Goal: Task Accomplishment & Management: Use online tool/utility

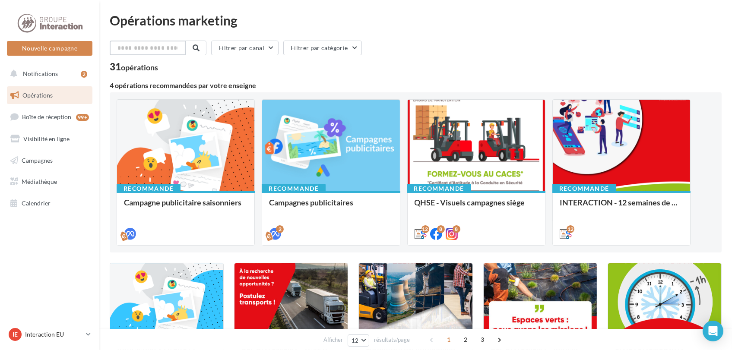
click at [159, 50] on input "text" at bounding box center [148, 48] width 76 height 15
click at [158, 46] on input "text" at bounding box center [148, 48] width 76 height 15
click at [271, 44] on button "Filtrer par canal" at bounding box center [243, 48] width 67 height 15
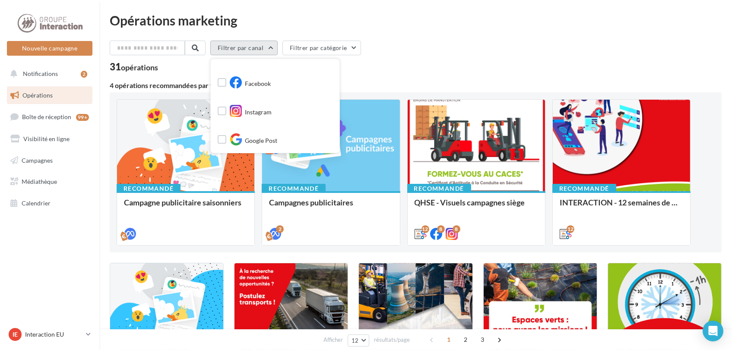
scroll to position [74, 0]
click at [419, 67] on div "31 opérations" at bounding box center [416, 67] width 612 height 11
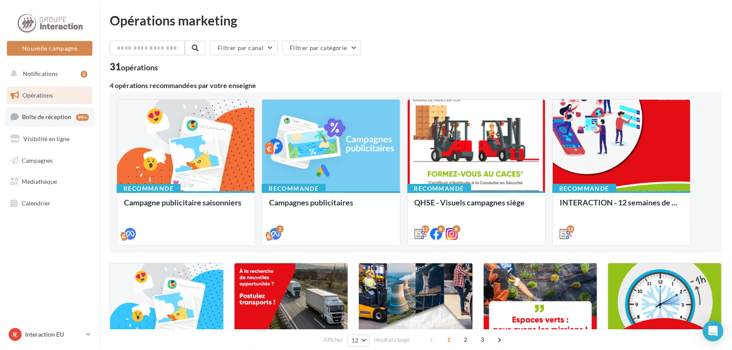
drag, startPoint x: 59, startPoint y: 117, endPoint x: 63, endPoint y: 117, distance: 4.8
click at [59, 117] on span "Boîte de réception" at bounding box center [46, 116] width 49 height 7
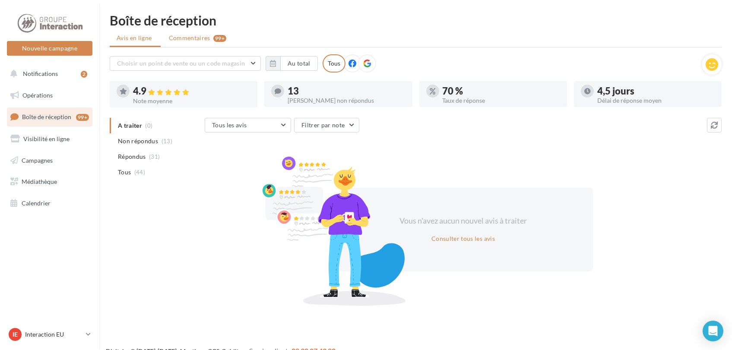
click at [192, 35] on span "Commentaires" at bounding box center [189, 38] width 41 height 9
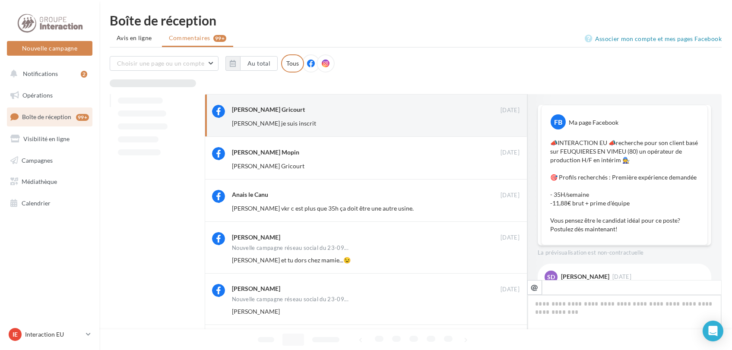
scroll to position [187, 0]
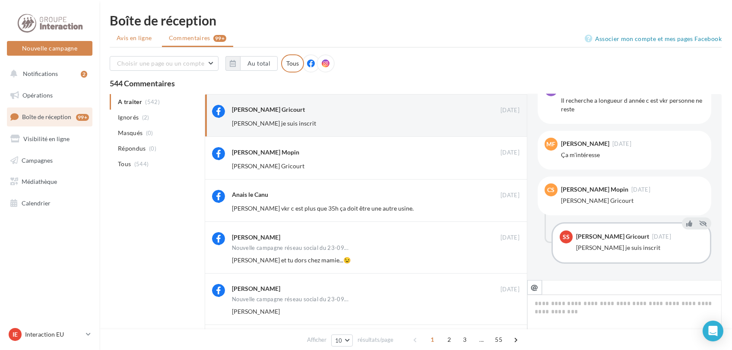
click at [127, 41] on span "Avis en ligne" at bounding box center [134, 38] width 35 height 9
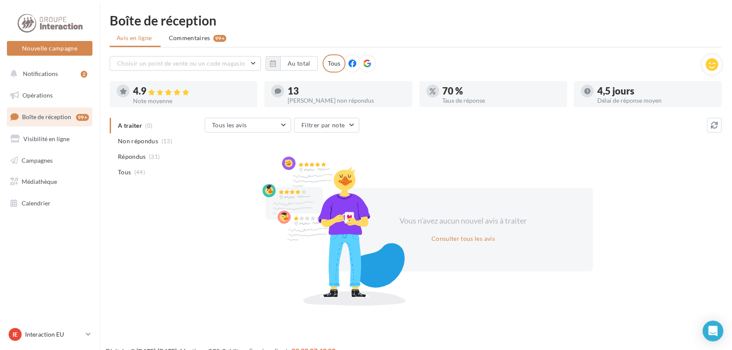
click at [147, 142] on span "Non répondus" at bounding box center [138, 141] width 40 height 9
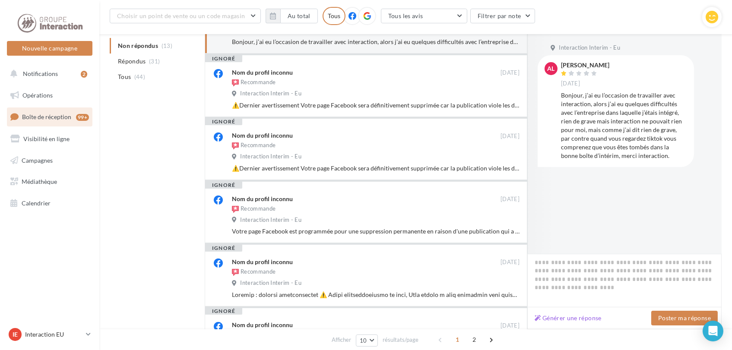
scroll to position [192, 0]
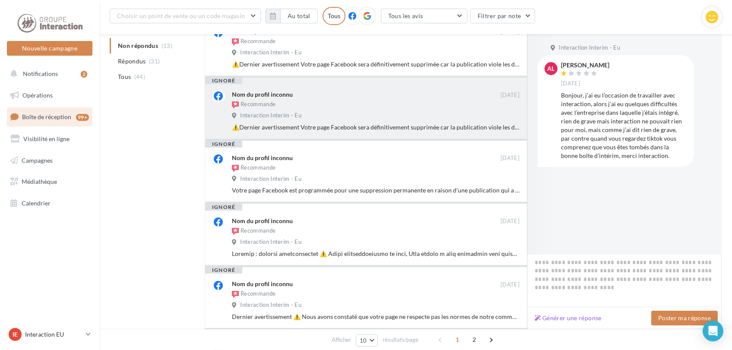
click at [413, 101] on div "Recommande" at bounding box center [366, 106] width 269 height 10
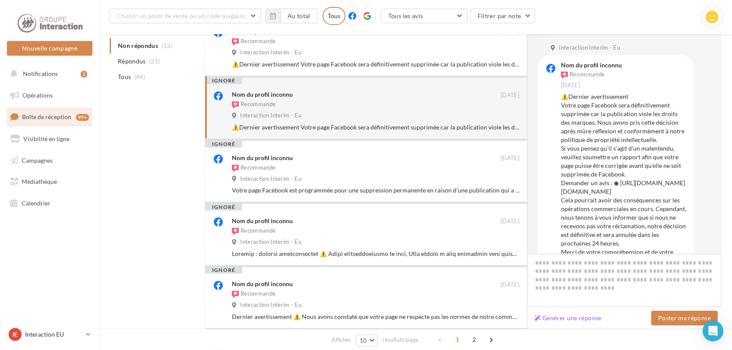
click at [579, 277] on textarea at bounding box center [624, 281] width 194 height 54
type textarea "*"
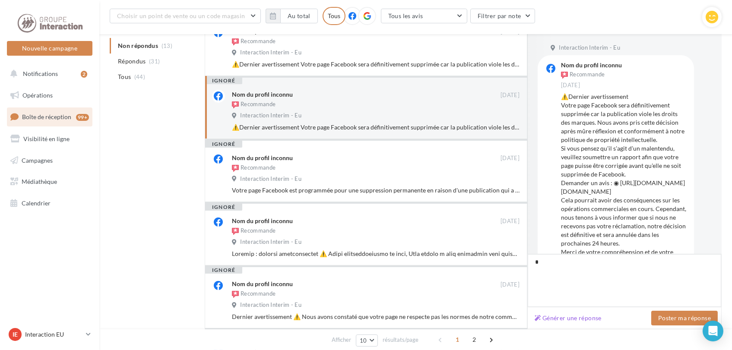
type textarea "**"
type textarea "***"
type textarea "****"
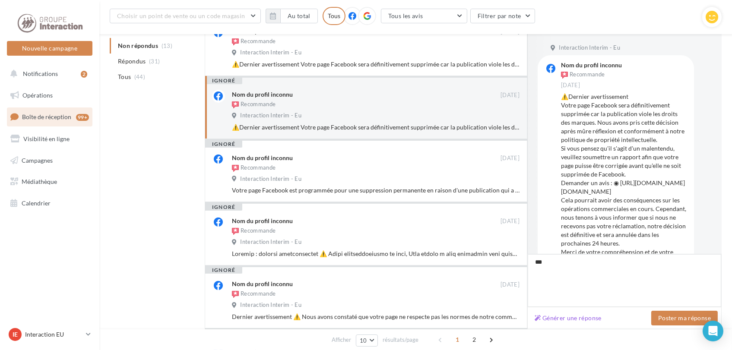
type textarea "****"
type textarea "*****"
type textarea "******"
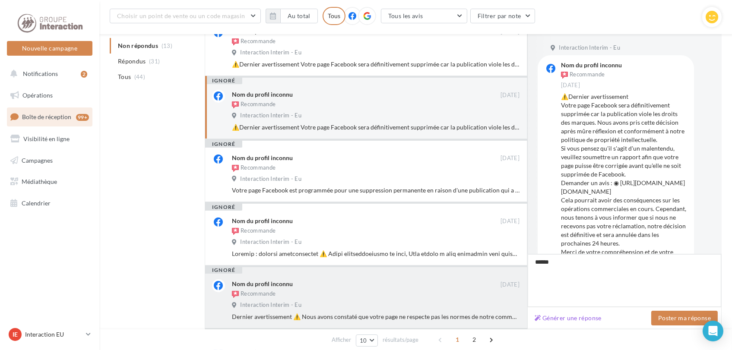
drag, startPoint x: 581, startPoint y: 274, endPoint x: 468, endPoint y: 305, distance: 117.5
click at [470, 314] on div "ignoré Arnaud Laboulais 20 avr. Interaction Interim - Eu Bonjour, j’ai eu l’occ…" at bounding box center [463, 266] width 517 height 630
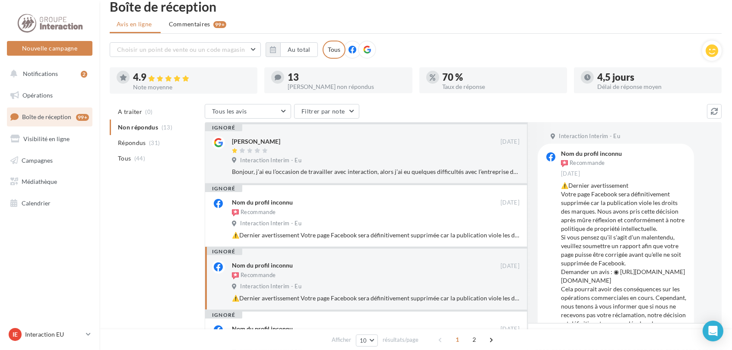
scroll to position [0, 0]
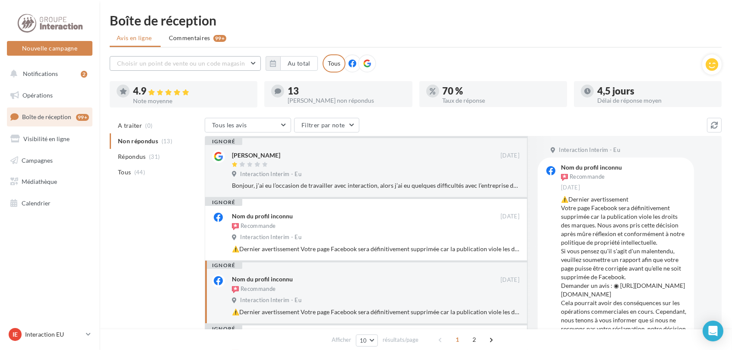
click at [204, 70] on button "Choisir un point de vente ou un code magasin" at bounding box center [185, 63] width 151 height 15
click at [351, 22] on div "Boîte de réception" at bounding box center [416, 20] width 612 height 13
click at [59, 143] on link "Visibilité en ligne" at bounding box center [49, 139] width 89 height 18
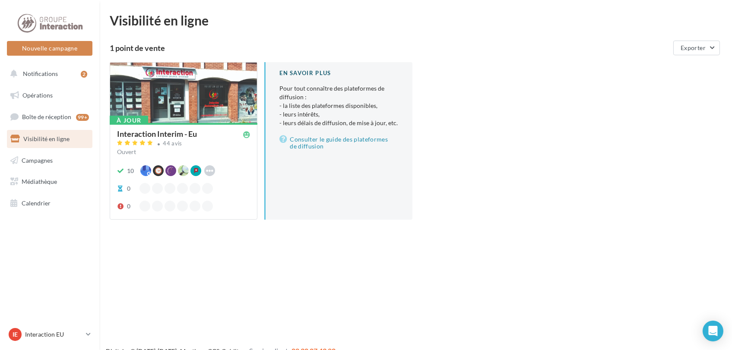
drag, startPoint x: 0, startPoint y: 0, endPoint x: 234, endPoint y: 21, distance: 234.6
click at [234, 21] on div "Visibilité en ligne" at bounding box center [416, 20] width 612 height 13
click at [175, 76] on div at bounding box center [183, 93] width 147 height 61
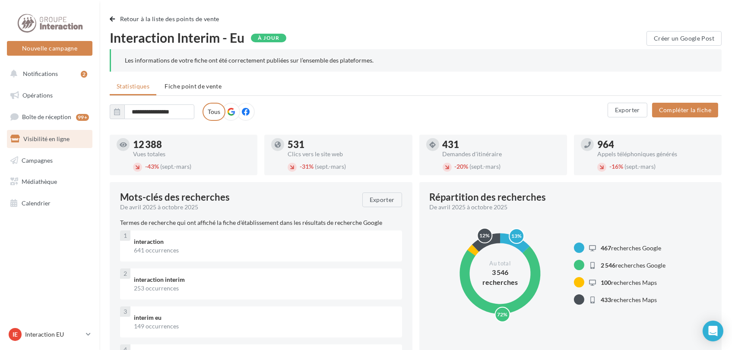
click at [214, 109] on label "Tous" at bounding box center [214, 112] width 23 height 18
drag, startPoint x: 214, startPoint y: 108, endPoint x: 252, endPoint y: 85, distance: 44.4
click at [296, 84] on ul "Statistiques Fiche point de vente" at bounding box center [416, 87] width 612 height 17
click at [202, 87] on span "Fiche point de vente" at bounding box center [193, 85] width 57 height 7
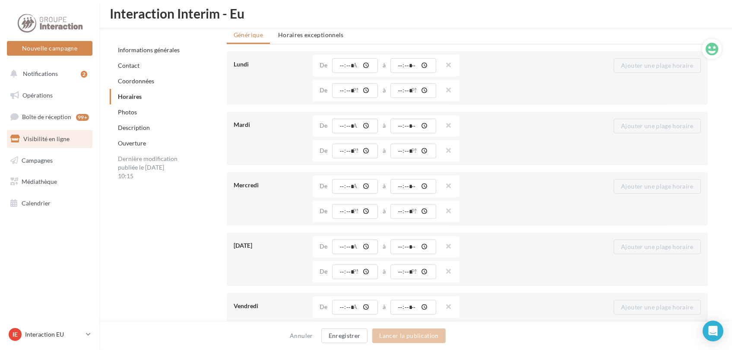
scroll to position [864, 0]
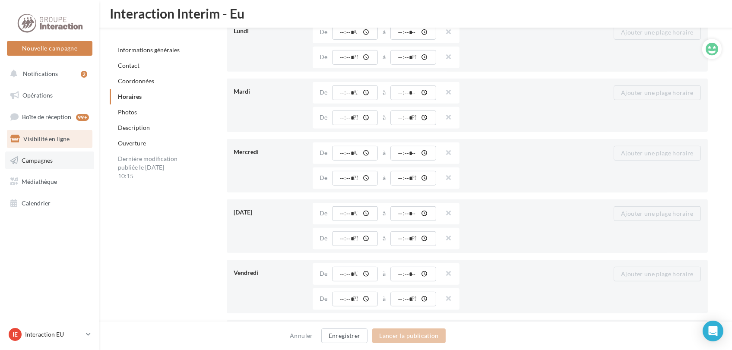
click at [48, 164] on link "Campagnes" at bounding box center [49, 161] width 89 height 18
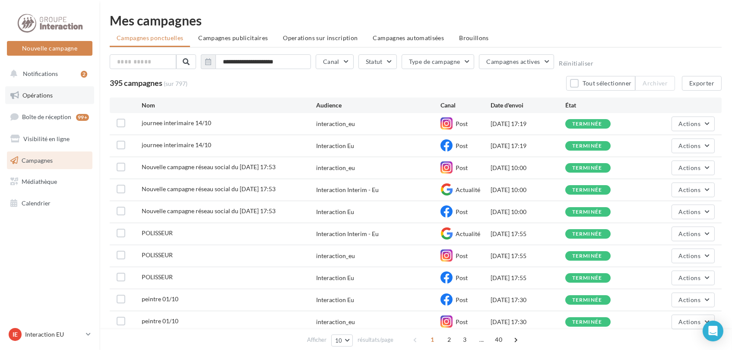
click at [41, 99] on link "Opérations" at bounding box center [49, 95] width 89 height 18
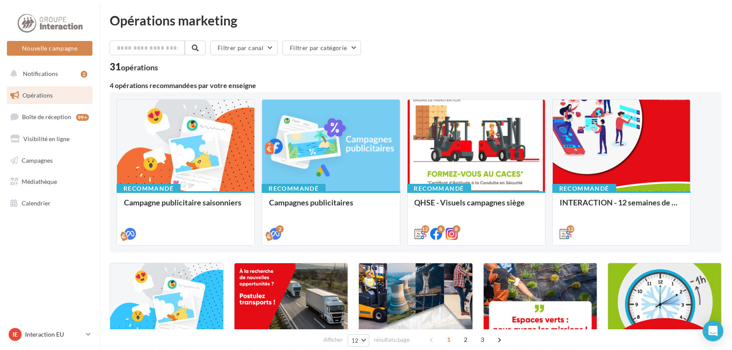
click at [46, 101] on link "Opérations" at bounding box center [49, 95] width 89 height 18
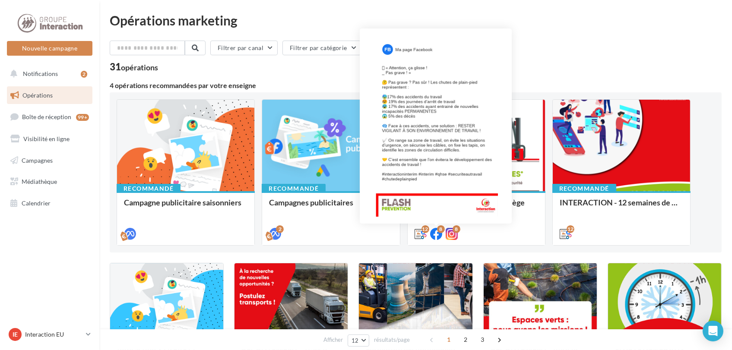
drag, startPoint x: 437, startPoint y: 233, endPoint x: 717, endPoint y: 59, distance: 329.9
click at [717, 59] on div "Filtrer par canal Filtrer par catégorie 31 opérations" at bounding box center [416, 56] width 612 height 31
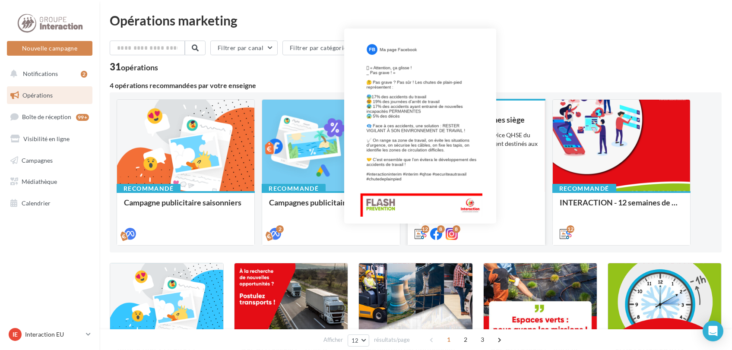
click at [418, 237] on icon at bounding box center [421, 234] width 12 height 12
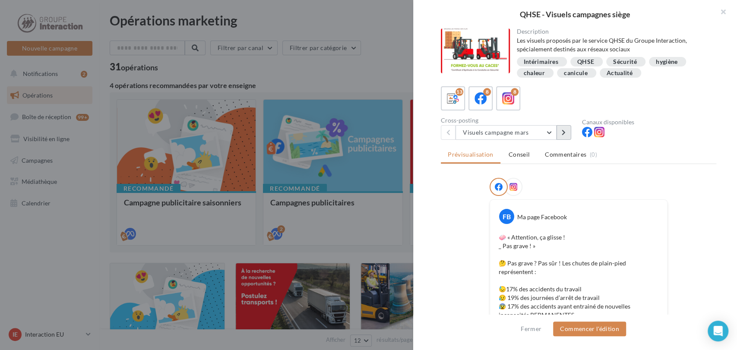
click at [563, 130] on icon at bounding box center [564, 133] width 4 height 6
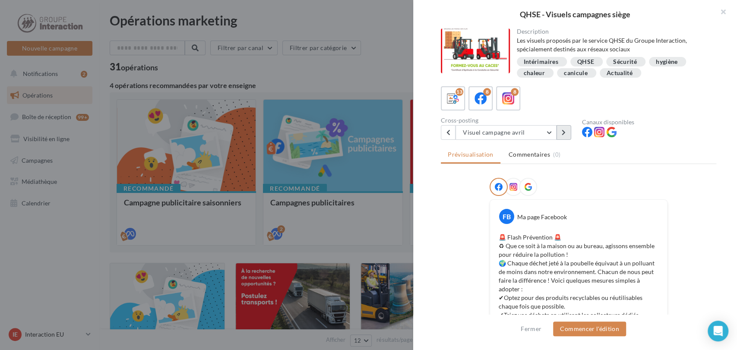
click at [564, 130] on icon at bounding box center [564, 133] width 4 height 6
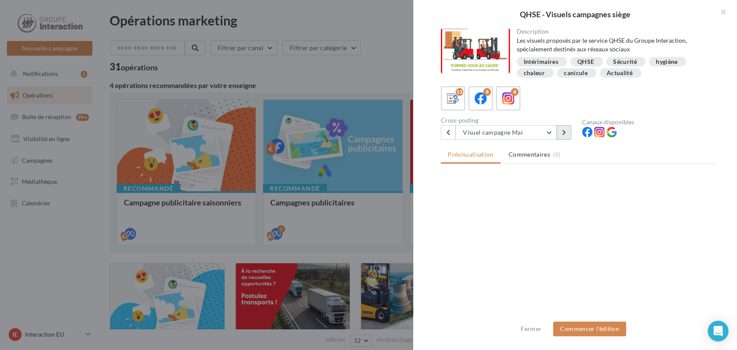
click at [562, 131] on icon at bounding box center [564, 133] width 4 height 6
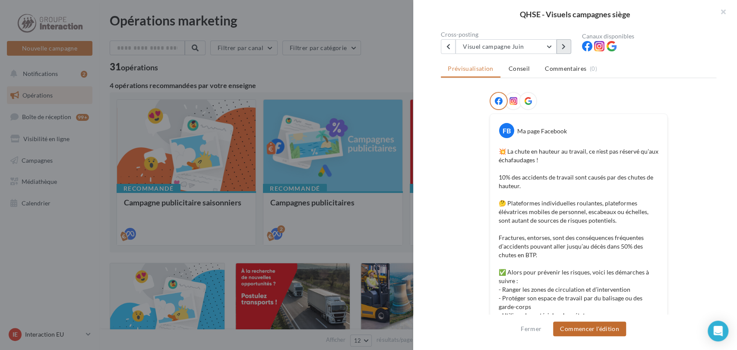
scroll to position [102, 0]
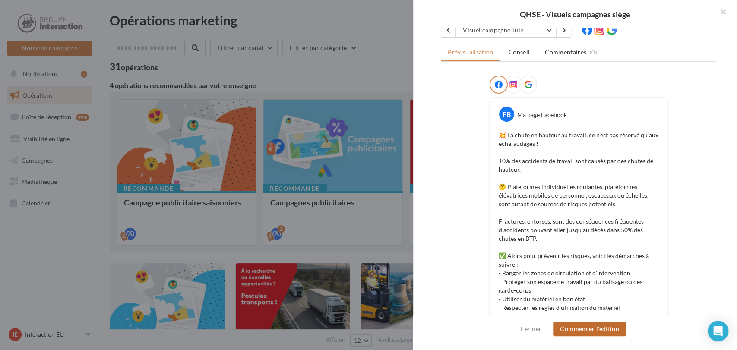
click at [594, 330] on button "Commencer l'édition" at bounding box center [589, 329] width 73 height 15
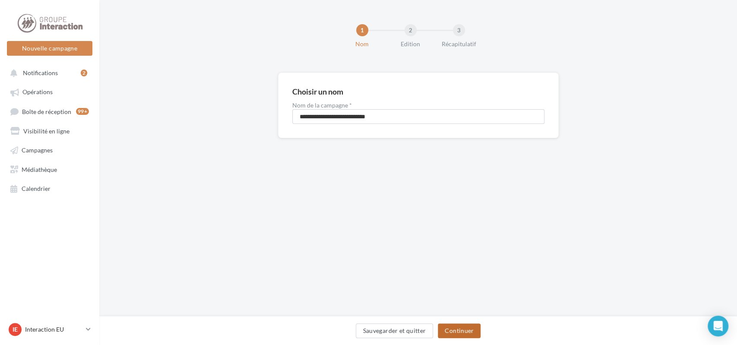
click at [469, 333] on button "Continuer" at bounding box center [459, 330] width 43 height 15
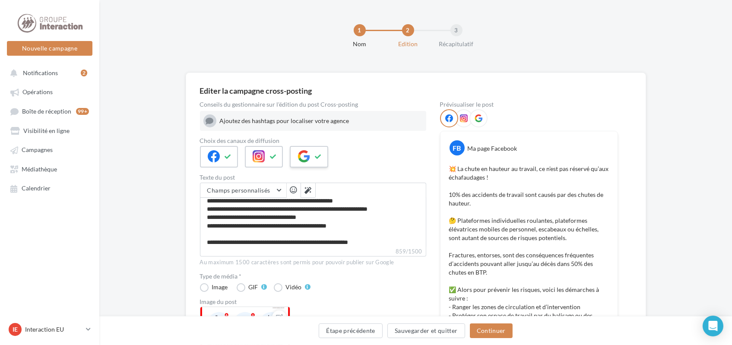
click at [313, 151] on button at bounding box center [318, 156] width 10 height 13
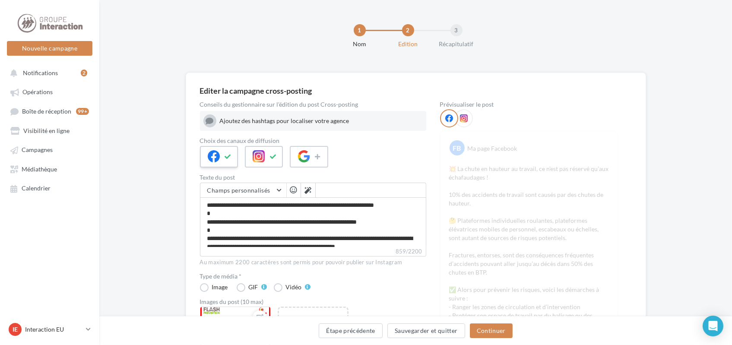
click at [214, 165] on div at bounding box center [219, 157] width 38 height 22
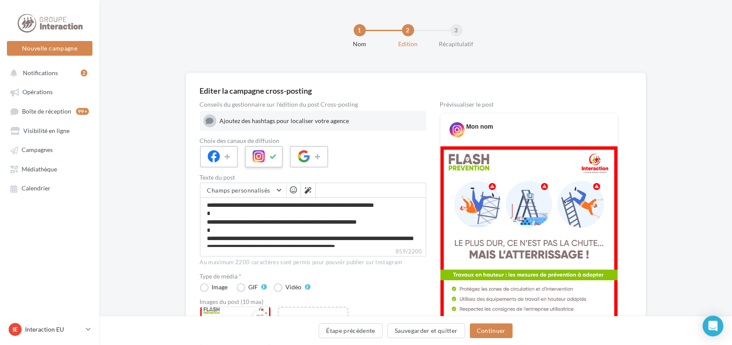
click at [256, 154] on icon at bounding box center [259, 156] width 12 height 12
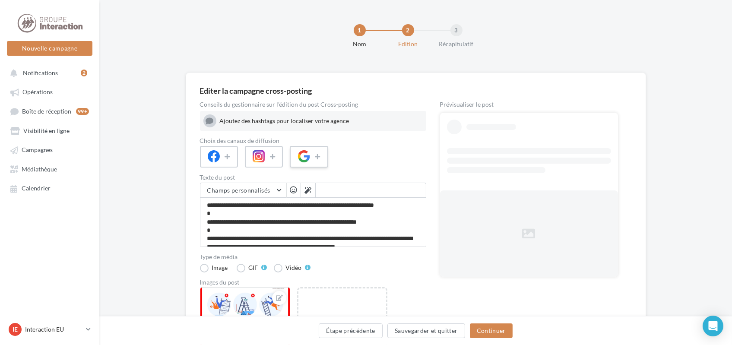
click at [307, 155] on icon at bounding box center [304, 156] width 12 height 12
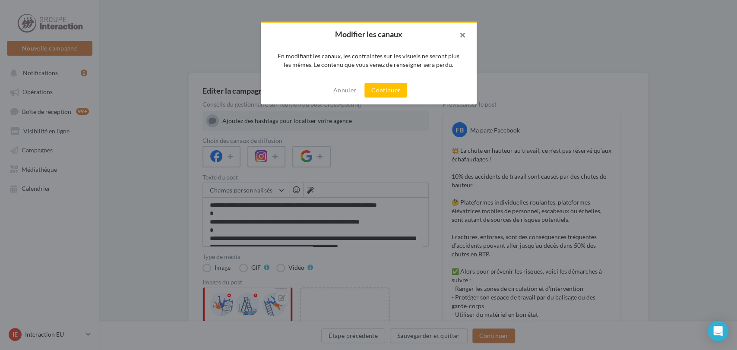
click at [462, 32] on button "button" at bounding box center [459, 36] width 35 height 26
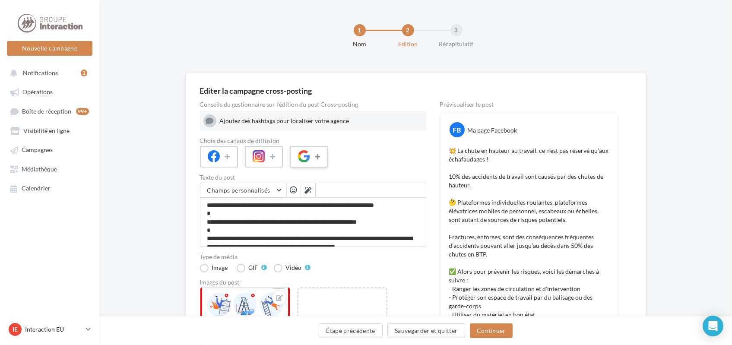
click at [314, 156] on button at bounding box center [318, 156] width 10 height 13
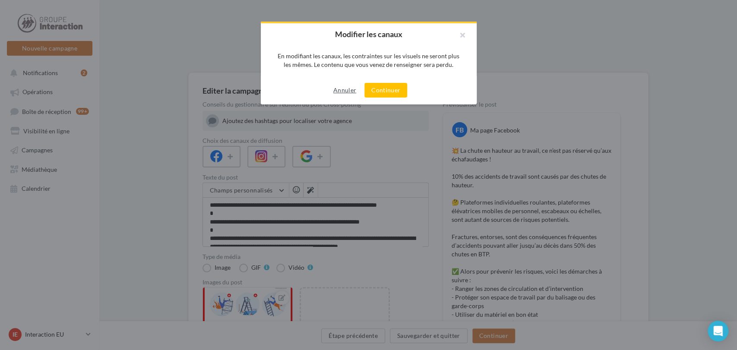
drag, startPoint x: 345, startPoint y: 89, endPoint x: 305, endPoint y: 114, distance: 47.3
click at [345, 89] on button "Annuler" at bounding box center [345, 90] width 30 height 10
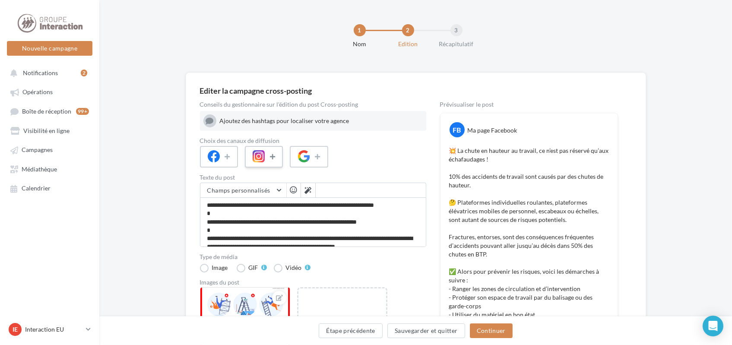
click at [268, 161] on button at bounding box center [273, 156] width 10 height 13
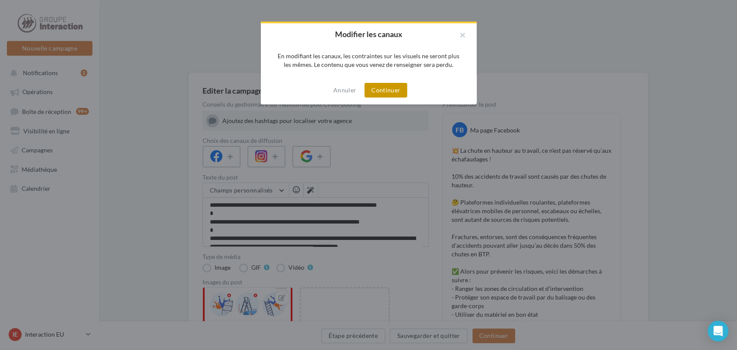
click at [371, 90] on button "Continuer" at bounding box center [386, 90] width 43 height 15
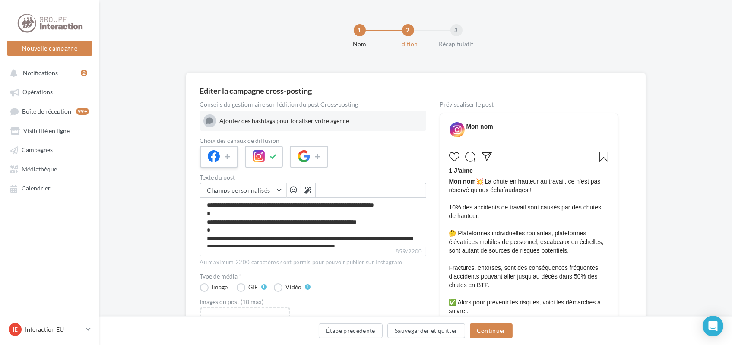
click at [209, 162] on span at bounding box center [214, 156] width 12 height 13
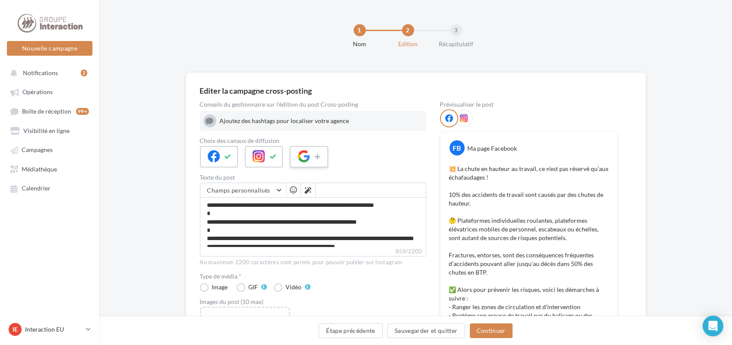
click at [312, 156] on div at bounding box center [309, 157] width 38 height 22
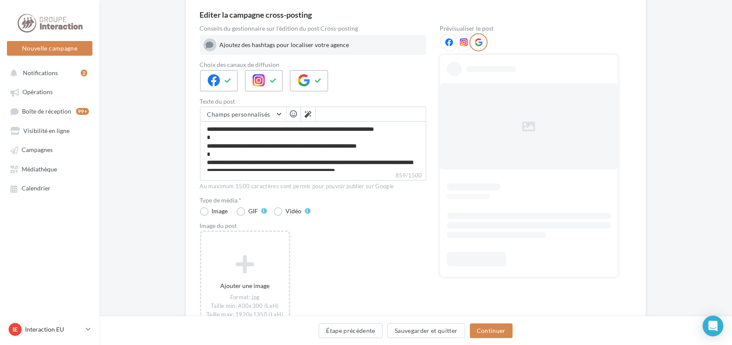
scroll to position [144, 0]
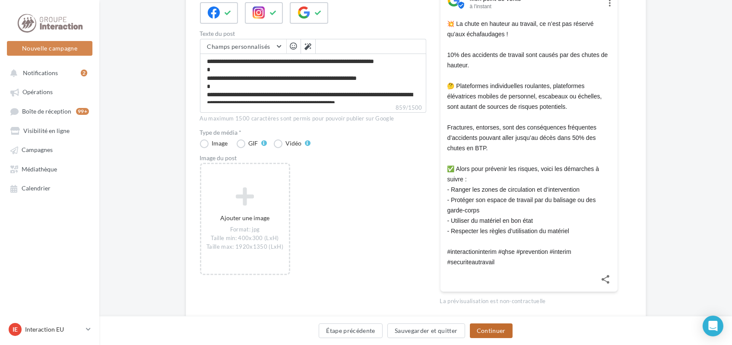
click at [489, 333] on button "Continuer" at bounding box center [491, 330] width 43 height 15
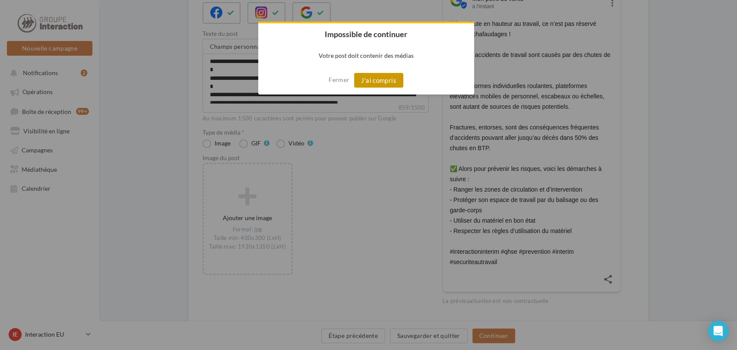
click at [374, 76] on button "J'ai compris" at bounding box center [378, 80] width 49 height 15
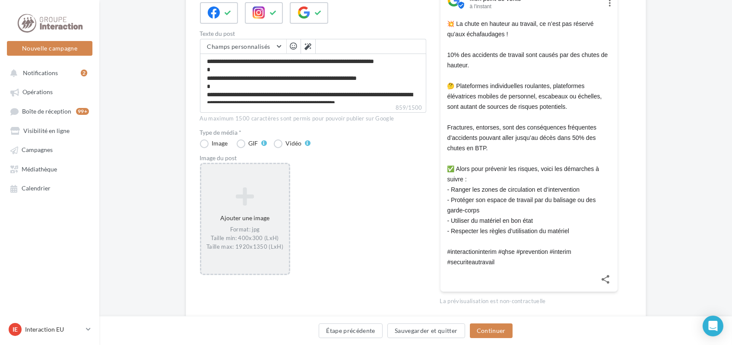
click at [235, 195] on icon at bounding box center [245, 196] width 81 height 21
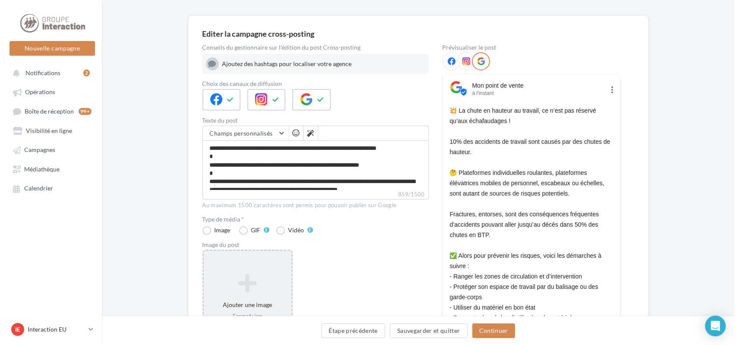
scroll to position [0, 0]
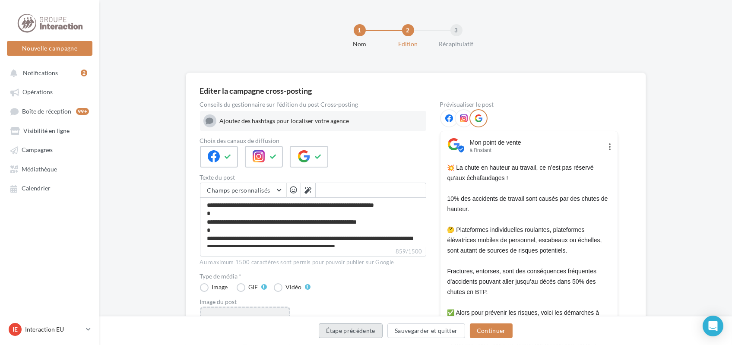
click at [350, 327] on button "Étape précédente" at bounding box center [351, 330] width 64 height 15
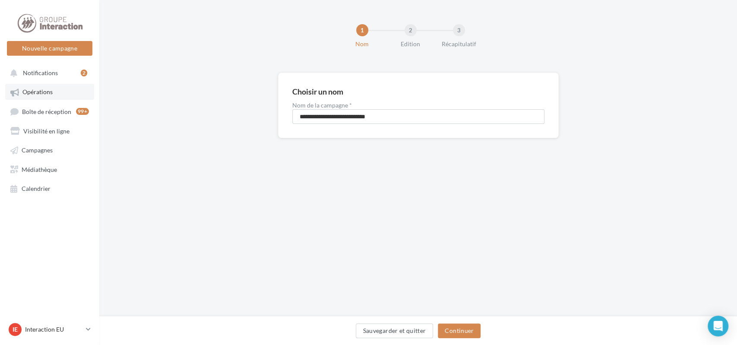
click at [41, 97] on link "Opérations" at bounding box center [49, 92] width 89 height 16
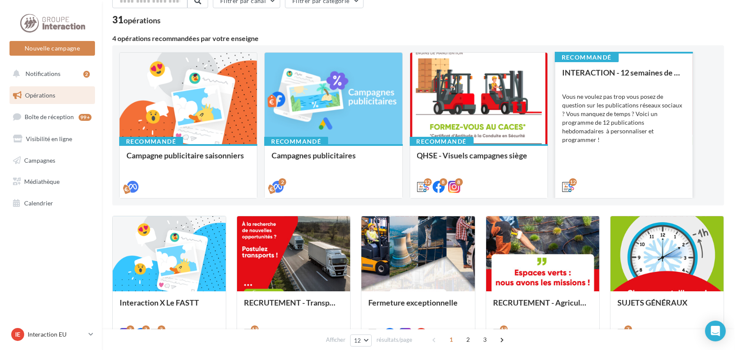
scroll to position [96, 0]
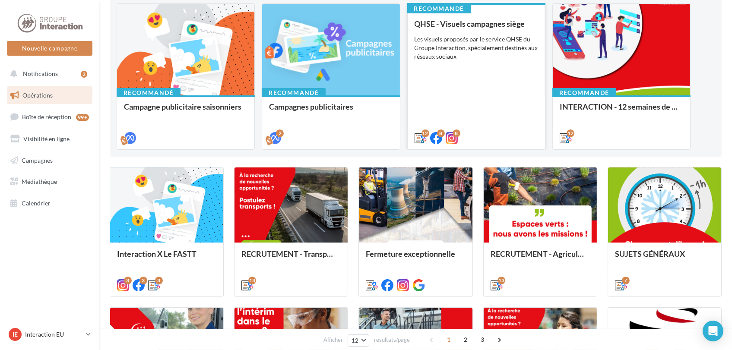
click at [515, 47] on div "Les visuels proposés par le service QHSE du Groupe Interaction, spécialement de…" at bounding box center [477, 48] width 124 height 26
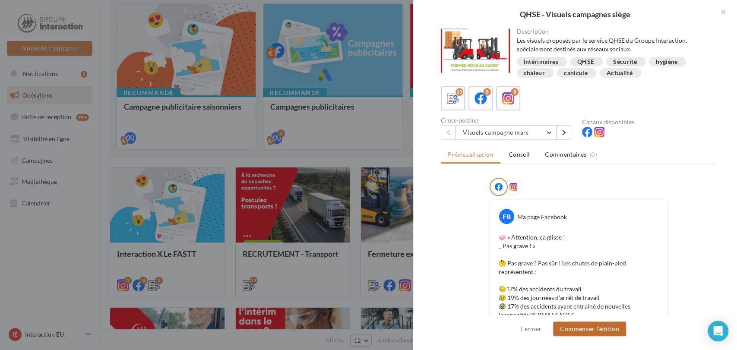
click at [606, 330] on button "Commencer l'édition" at bounding box center [589, 329] width 73 height 15
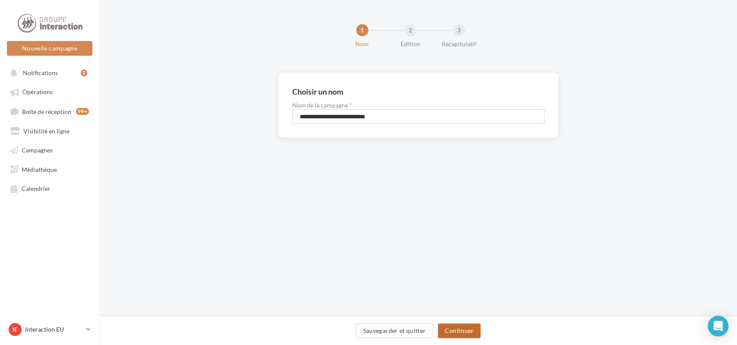
click at [467, 328] on button "Continuer" at bounding box center [459, 330] width 43 height 15
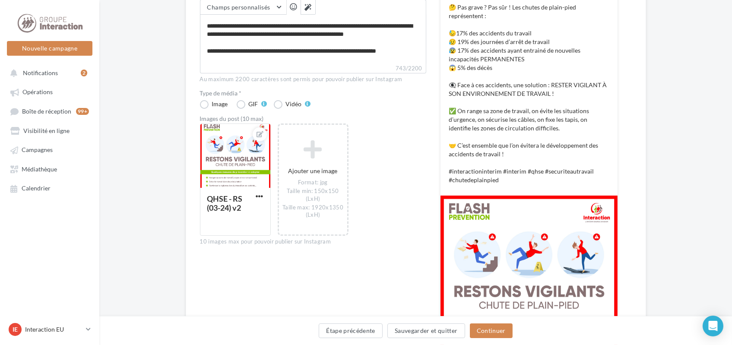
scroll to position [192, 0]
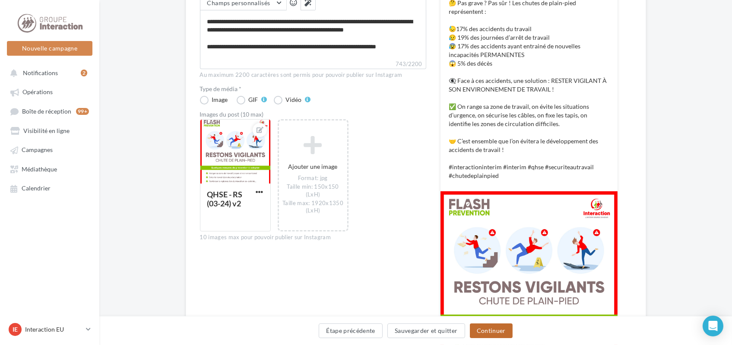
click at [489, 330] on button "Continuer" at bounding box center [491, 330] width 43 height 15
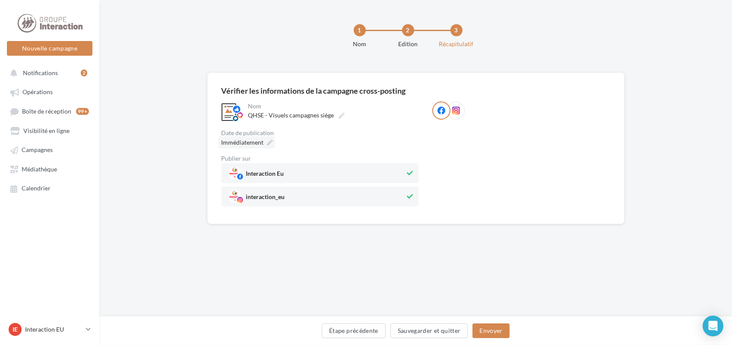
scroll to position [0, 0]
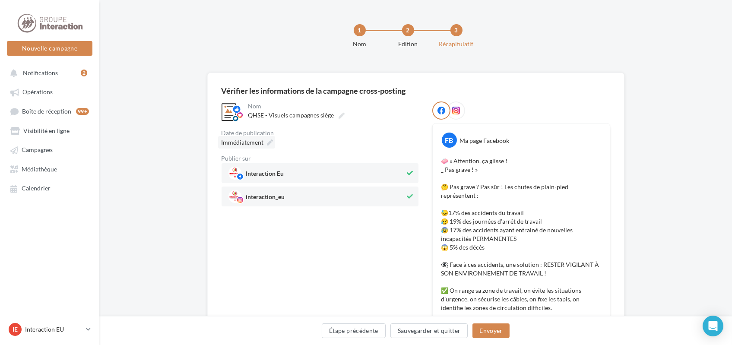
click at [240, 146] on span "Immédiatement" at bounding box center [243, 142] width 42 height 9
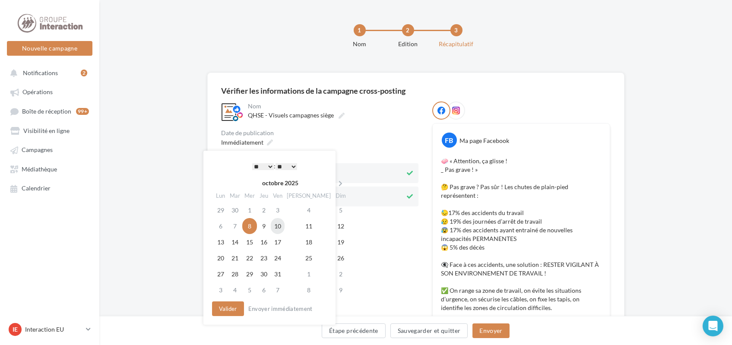
click at [279, 225] on td "10" at bounding box center [278, 226] width 14 height 16
click at [268, 167] on select "* * * * * * * * * * ** ** ** ** ** ** ** ** ** ** ** ** ** **" at bounding box center [263, 166] width 22 height 7
click at [232, 309] on button "Valider" at bounding box center [228, 308] width 32 height 15
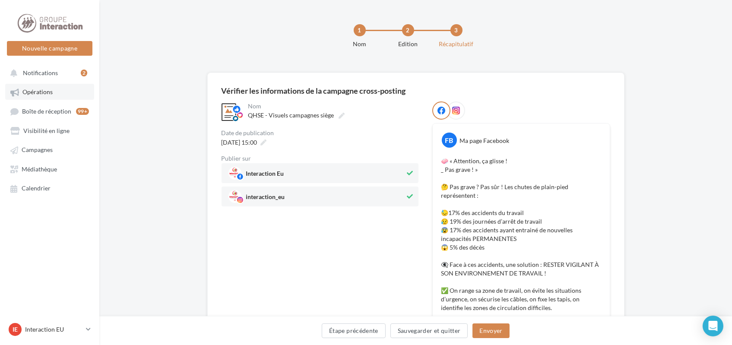
click at [25, 98] on link "Opérations" at bounding box center [49, 92] width 89 height 16
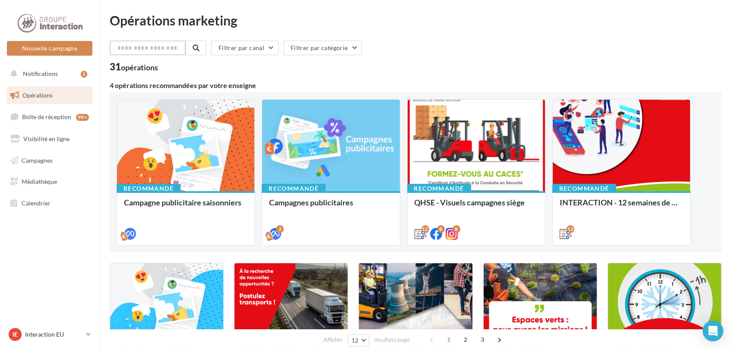
click at [145, 49] on input "text" at bounding box center [148, 48] width 76 height 15
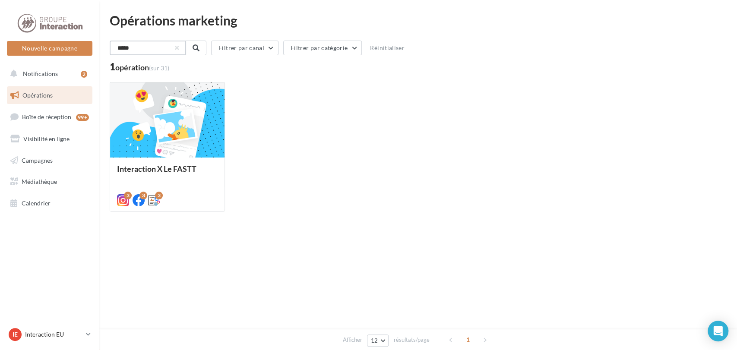
type input "*****"
click at [266, 56] on div "***** Filtrer par canal Filtrer par catégorie Réinitialiser" at bounding box center [418, 50] width 617 height 18
click at [266, 51] on button "Filtrer par canal" at bounding box center [243, 48] width 67 height 15
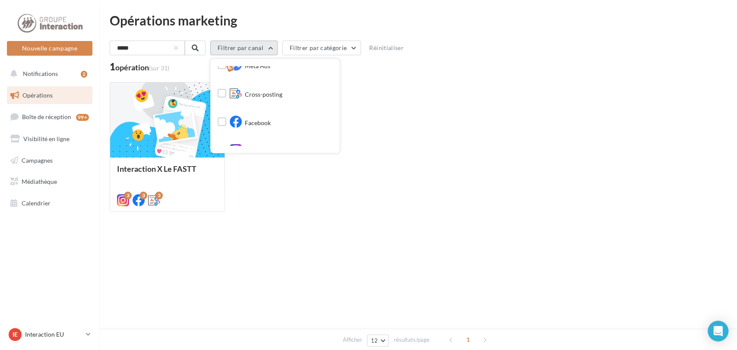
scroll to position [48, 0]
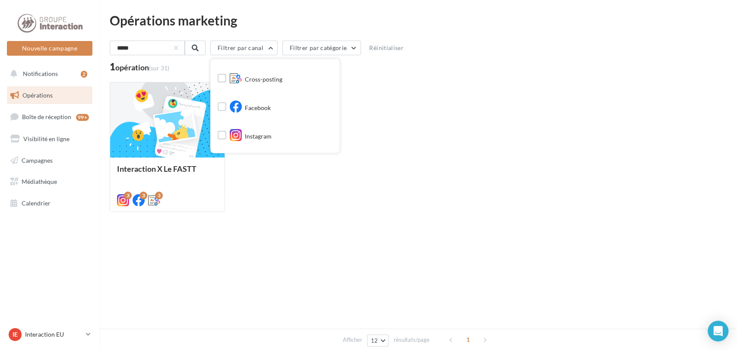
click at [432, 135] on div "Interaction X Le FASTT Dans le cadre de la Journée Intérimaire organisée par le…" at bounding box center [418, 147] width 617 height 130
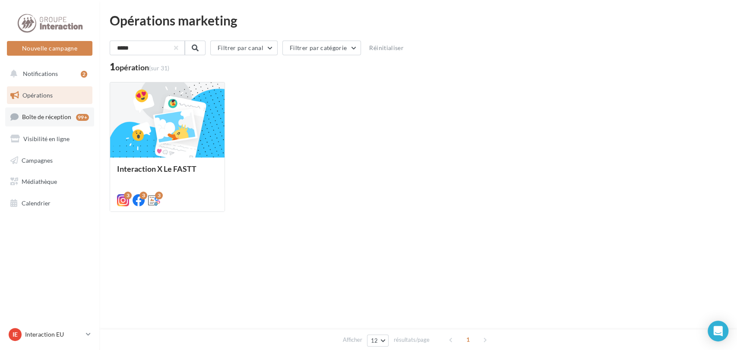
click at [42, 120] on span "Boîte de réception" at bounding box center [46, 116] width 49 height 7
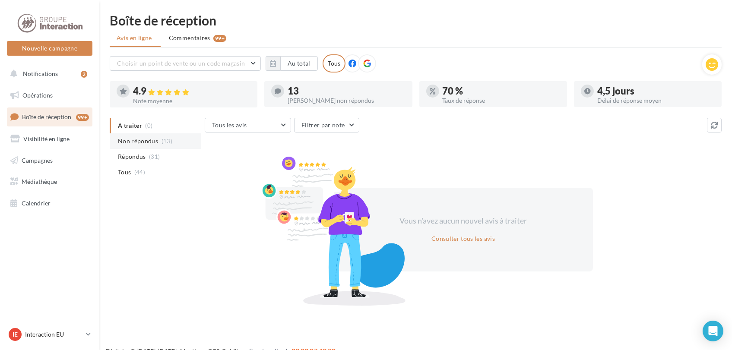
click at [127, 146] on li "Non répondus (13)" at bounding box center [156, 141] width 92 height 16
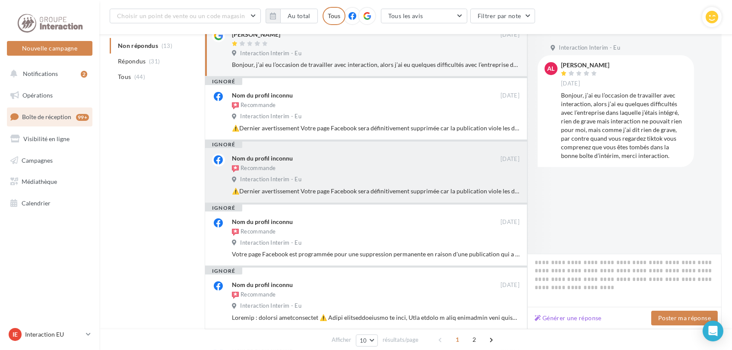
scroll to position [144, 0]
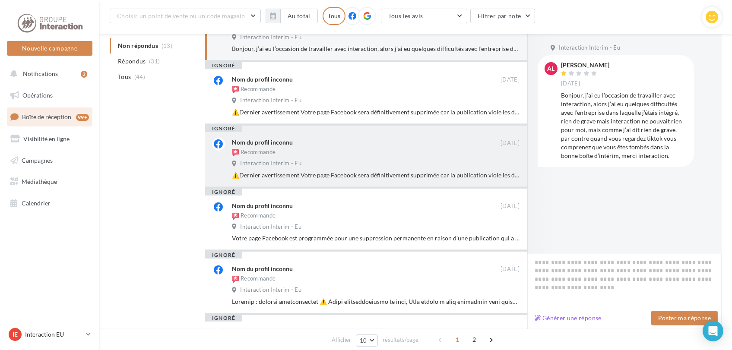
click at [327, 146] on div "Nom du profil inconnu" at bounding box center [366, 142] width 269 height 9
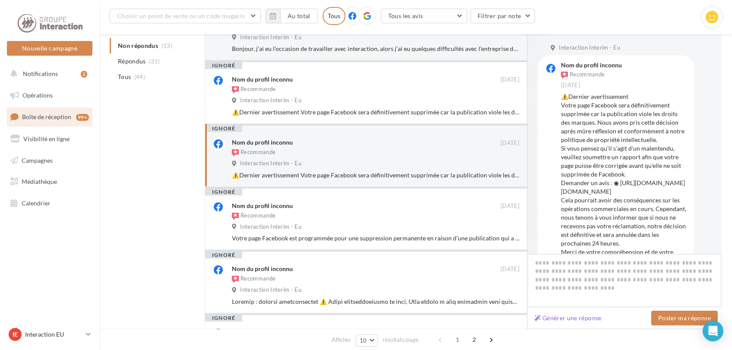
click at [547, 266] on textarea at bounding box center [624, 281] width 194 height 54
type textarea "*"
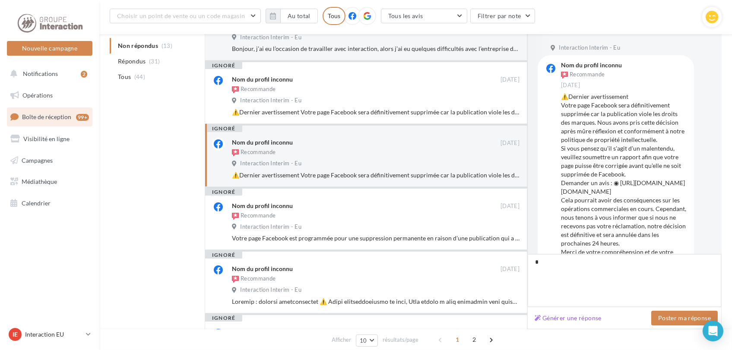
type textarea "**"
type textarea "***"
type textarea "****"
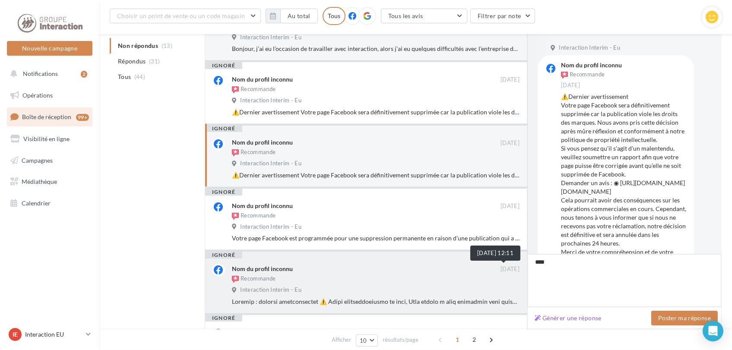
drag, startPoint x: 559, startPoint y: 273, endPoint x: 465, endPoint y: 268, distance: 94.3
click at [507, 271] on div "ignoré Arnaud Laboulais 20 avr. Interaction Interim - Eu Bonjour, j’ai eu l’occ…" at bounding box center [463, 314] width 517 height 630
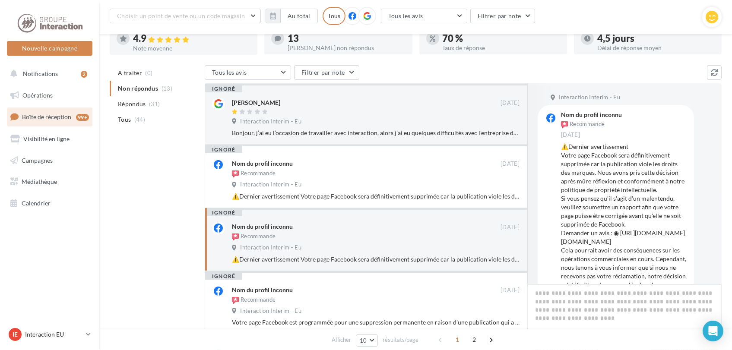
scroll to position [0, 0]
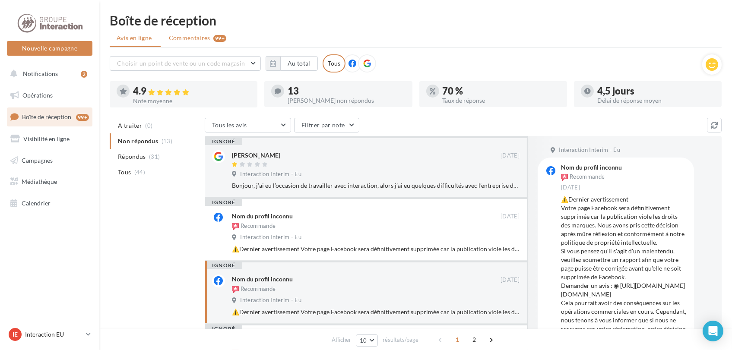
click at [173, 39] on span "Commentaires" at bounding box center [189, 38] width 41 height 9
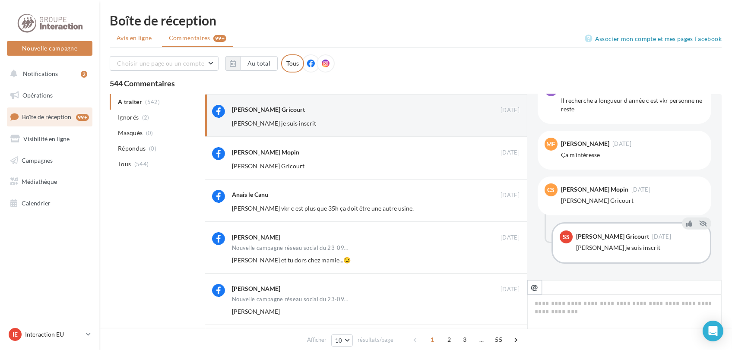
click at [133, 41] on span "Avis en ligne" at bounding box center [134, 38] width 35 height 9
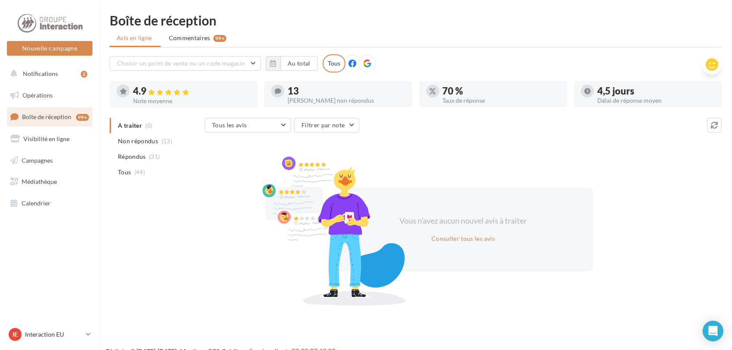
click at [714, 63] on icon at bounding box center [712, 64] width 13 height 13
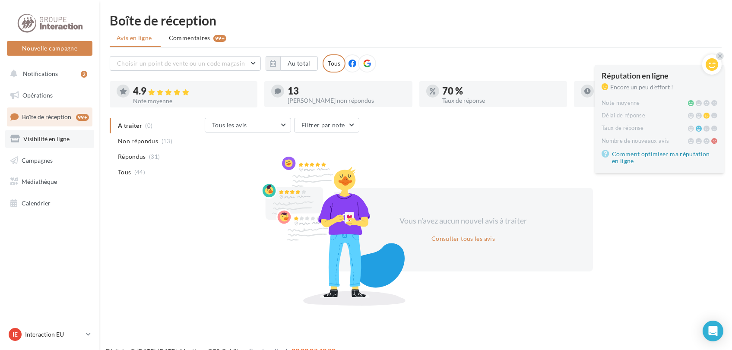
click at [61, 145] on link "Visibilité en ligne" at bounding box center [49, 139] width 89 height 18
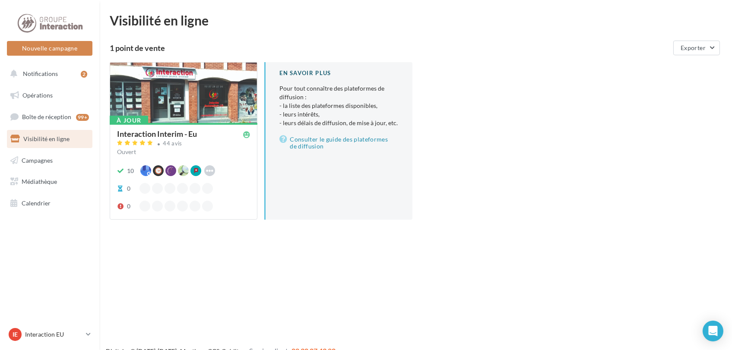
click at [165, 102] on div at bounding box center [183, 93] width 147 height 61
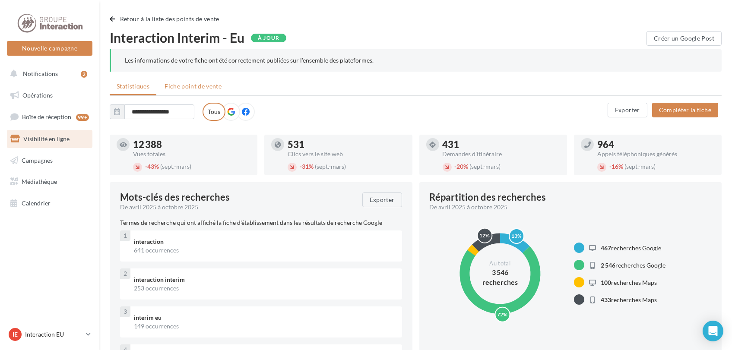
click at [188, 89] on span "Fiche point de vente" at bounding box center [193, 85] width 57 height 7
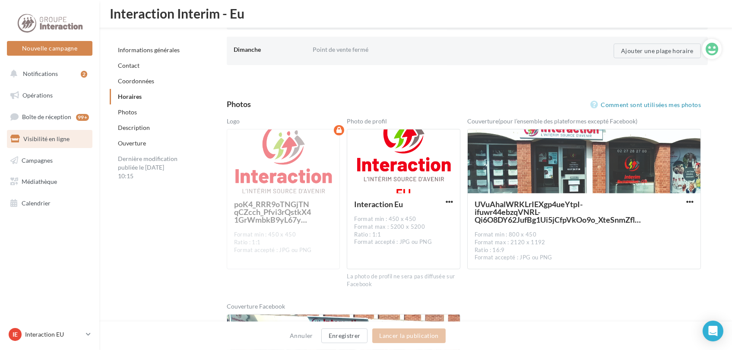
scroll to position [1124, 0]
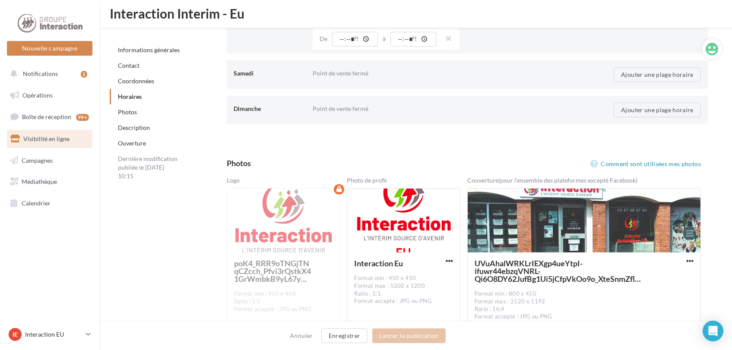
click at [147, 128] on link "Description" at bounding box center [134, 127] width 32 height 7
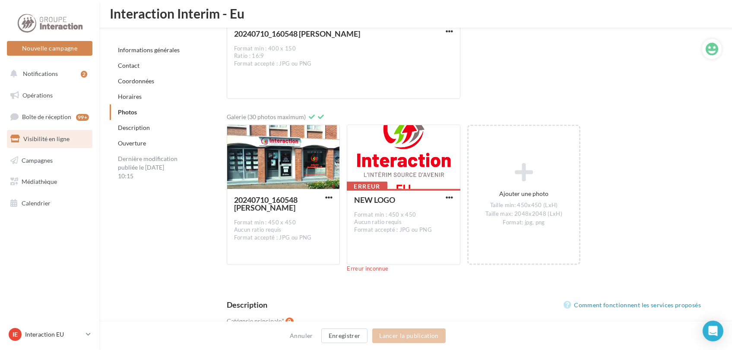
scroll to position [1587, 0]
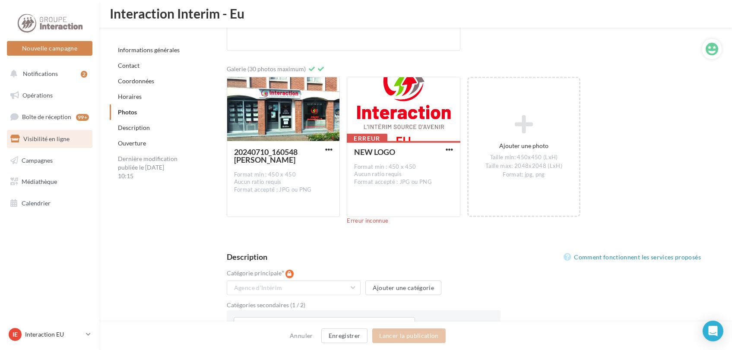
click at [707, 52] on icon at bounding box center [712, 49] width 13 height 13
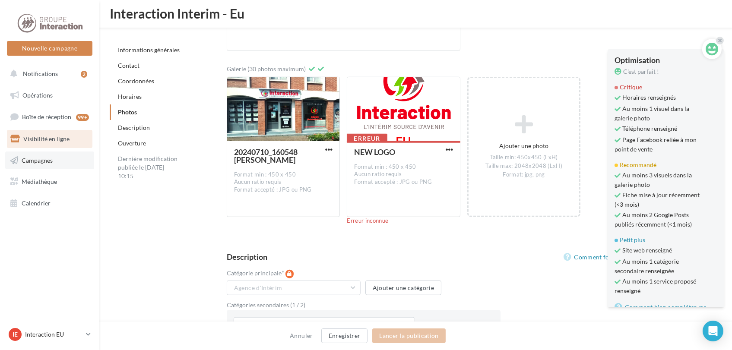
click at [52, 163] on span "Campagnes" at bounding box center [37, 159] width 31 height 7
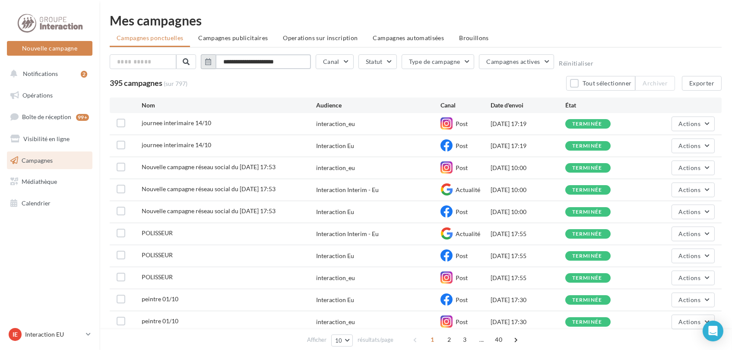
click at [294, 60] on input "**********" at bounding box center [263, 61] width 95 height 15
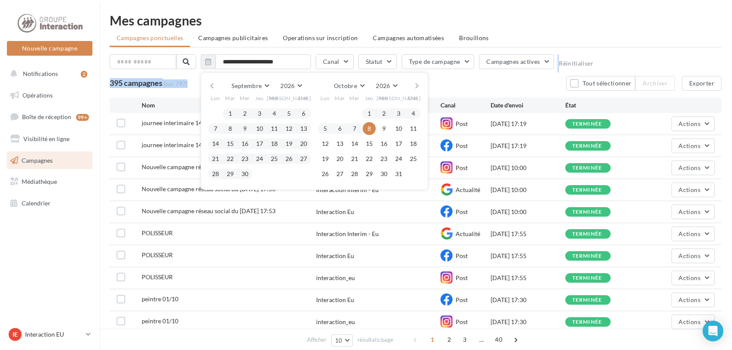
click at [508, 74] on div "**********" at bounding box center [416, 72] width 612 height 36
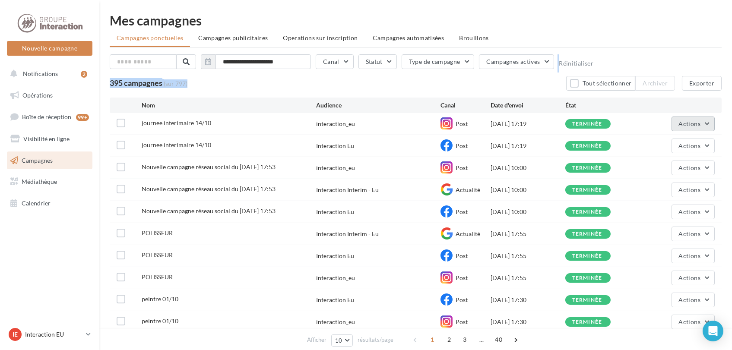
click at [706, 124] on button "Actions" at bounding box center [693, 124] width 43 height 15
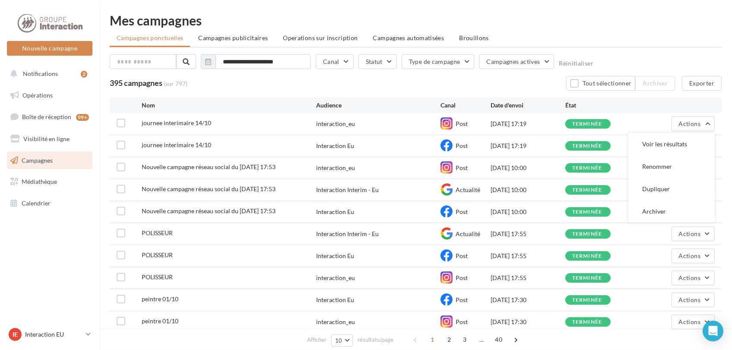
drag, startPoint x: 706, startPoint y: 124, endPoint x: 624, endPoint y: 35, distance: 120.7
click at [624, 35] on ul "Campagnes ponctuelles Campagnes publicitaires Operations sur inscription Campag…" at bounding box center [416, 38] width 612 height 17
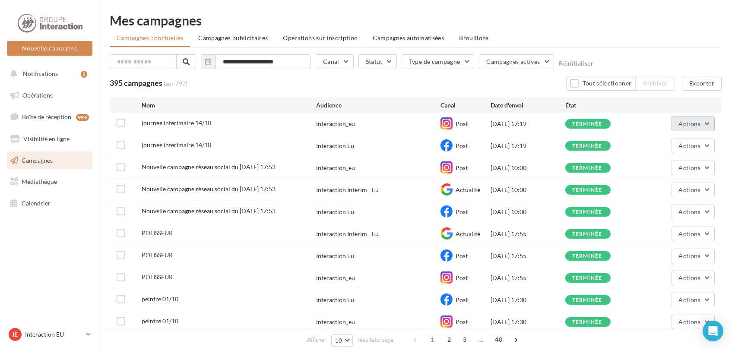
click at [700, 119] on button "Actions" at bounding box center [693, 124] width 43 height 15
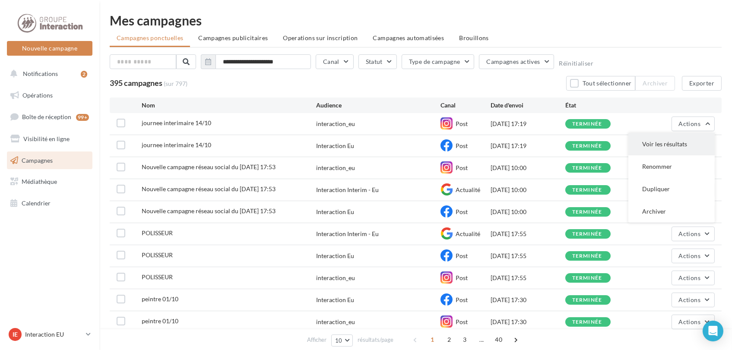
click at [653, 151] on button "Voir les résultats" at bounding box center [671, 144] width 86 height 22
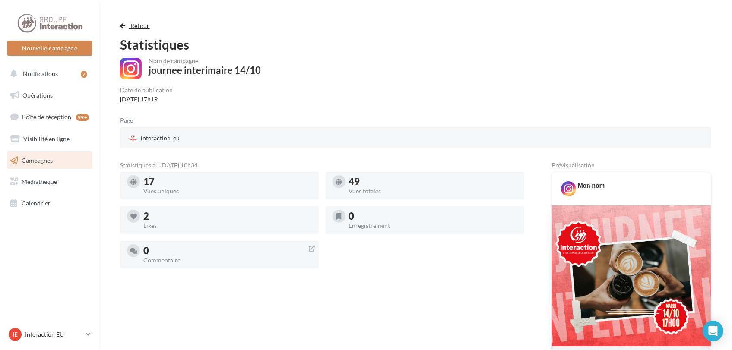
click at [124, 24] on span "button" at bounding box center [122, 26] width 5 height 6
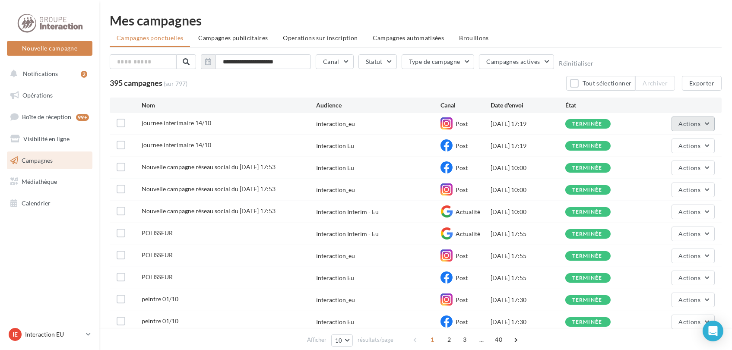
click at [685, 127] on span "Actions" at bounding box center [690, 123] width 22 height 7
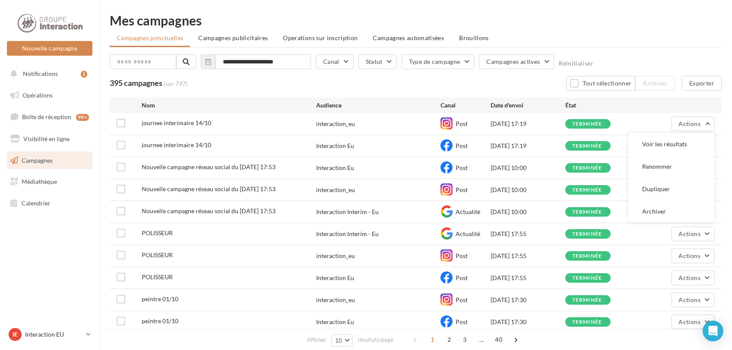
click at [620, 29] on div "**********" at bounding box center [416, 185] width 612 height 343
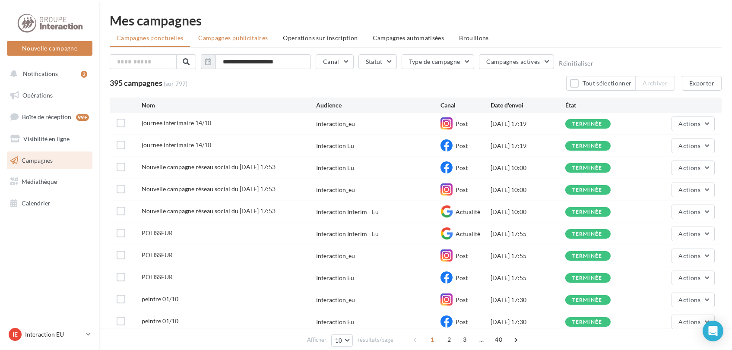
click at [259, 39] on span "Campagnes publicitaires" at bounding box center [233, 37] width 70 height 7
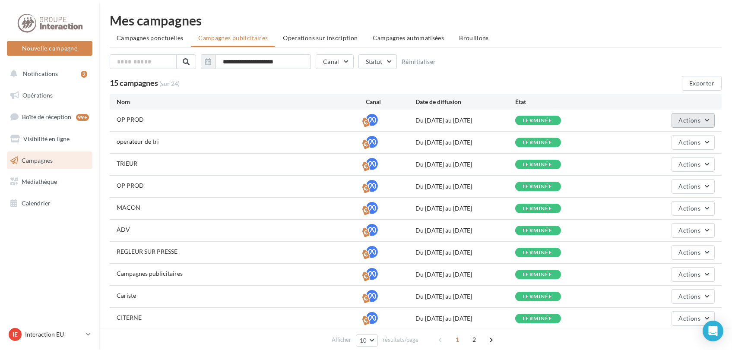
click at [701, 116] on button "Actions" at bounding box center [693, 120] width 43 height 15
click at [663, 167] on button "Voir les résultats" at bounding box center [671, 163] width 86 height 22
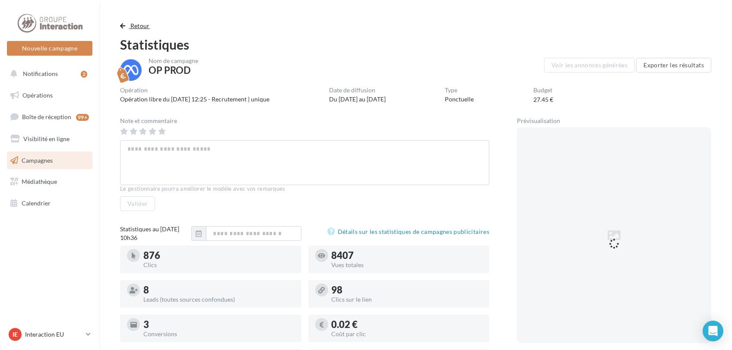
click at [124, 22] on button "Retour" at bounding box center [136, 26] width 33 height 10
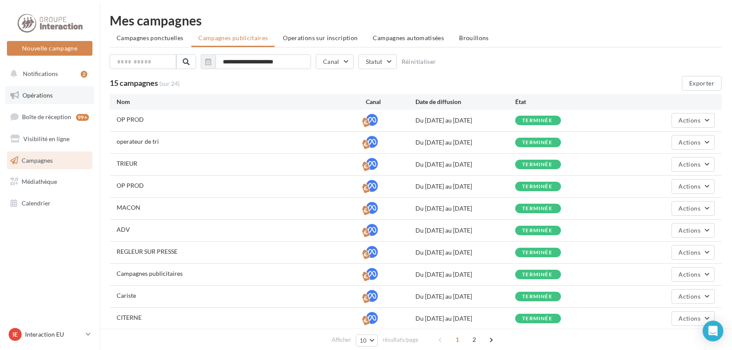
click at [26, 104] on link "Opérations" at bounding box center [49, 95] width 89 height 18
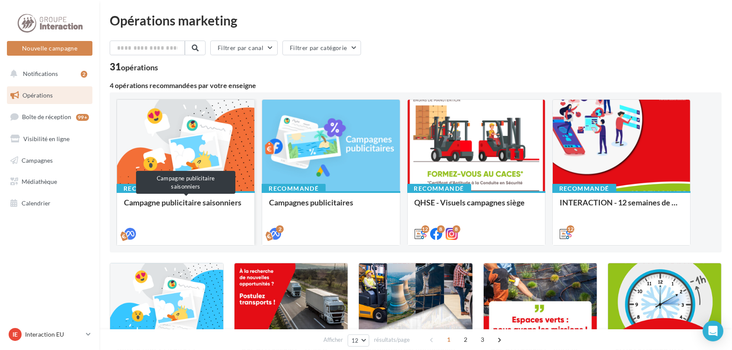
click at [193, 204] on div "Campagne publicitaire saisonniers" at bounding box center [186, 206] width 124 height 17
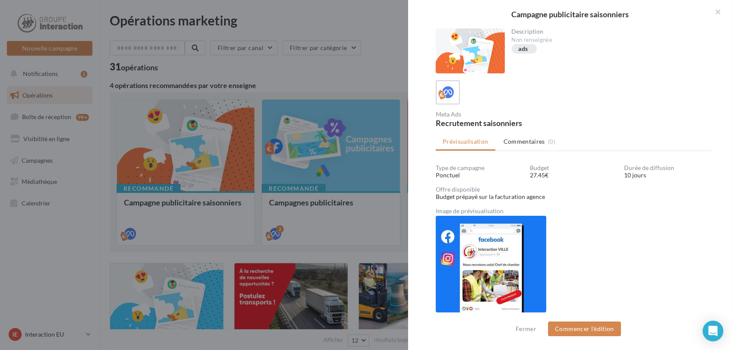
click at [358, 220] on div at bounding box center [366, 175] width 732 height 350
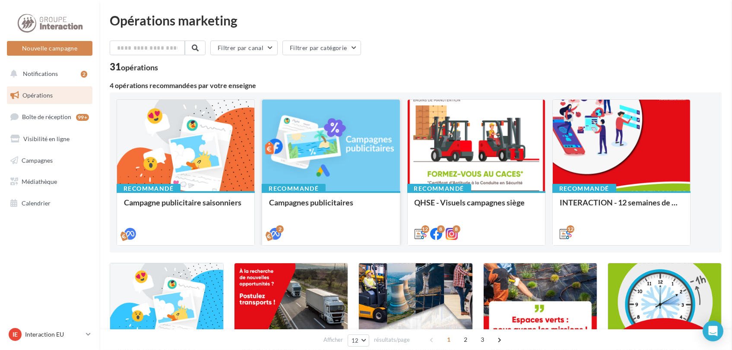
click at [325, 227] on div "2" at bounding box center [330, 233] width 137 height 24
click at [304, 222] on div "2" at bounding box center [330, 233] width 137 height 24
click at [294, 206] on div "Campagnes publicitaires" at bounding box center [331, 206] width 124 height 17
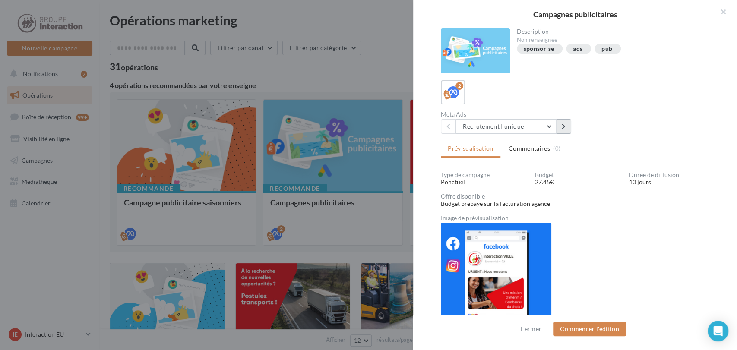
click at [566, 121] on button at bounding box center [564, 126] width 15 height 15
click at [722, 10] on button "button" at bounding box center [720, 13] width 35 height 26
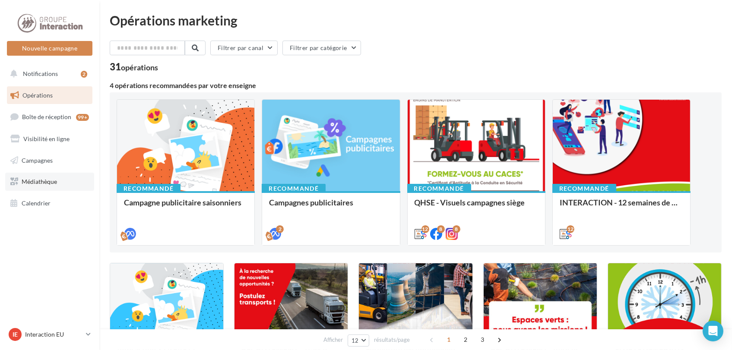
click at [32, 186] on link "Médiathèque" at bounding box center [49, 182] width 89 height 18
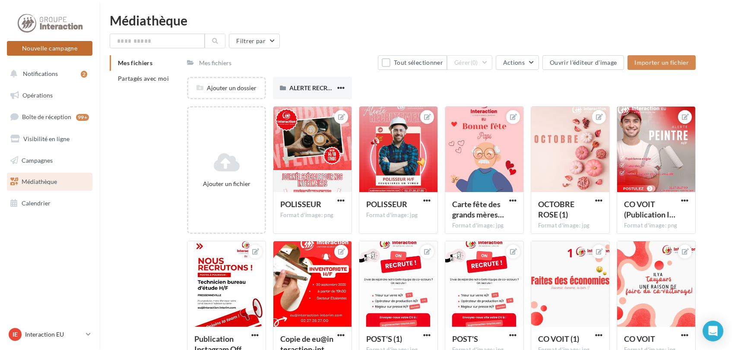
click at [31, 51] on button "Nouvelle campagne" at bounding box center [50, 48] width 86 height 15
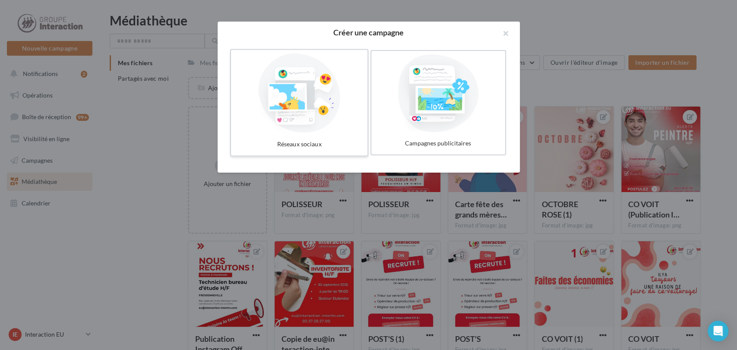
click at [300, 95] on div at bounding box center [300, 93] width 130 height 79
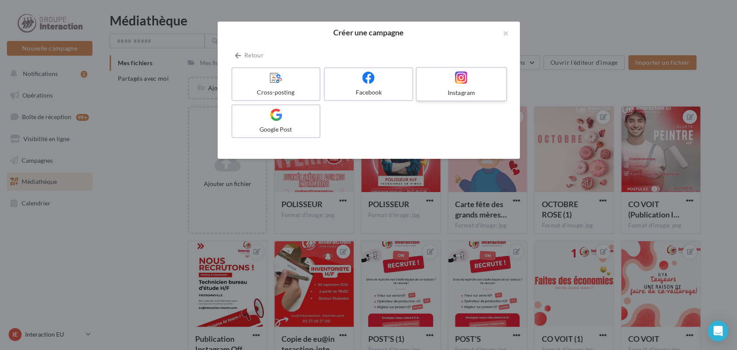
click at [452, 88] on div "Instagram" at bounding box center [461, 92] width 82 height 9
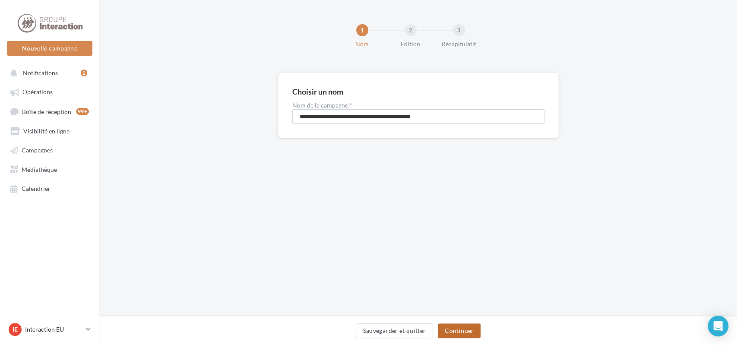
click at [467, 332] on button "Continuer" at bounding box center [459, 330] width 43 height 15
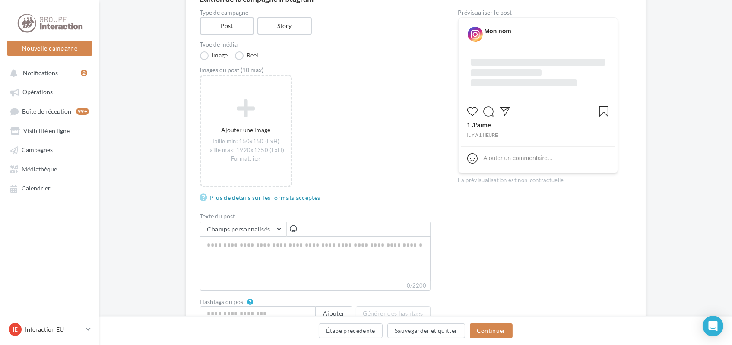
scroll to position [96, 0]
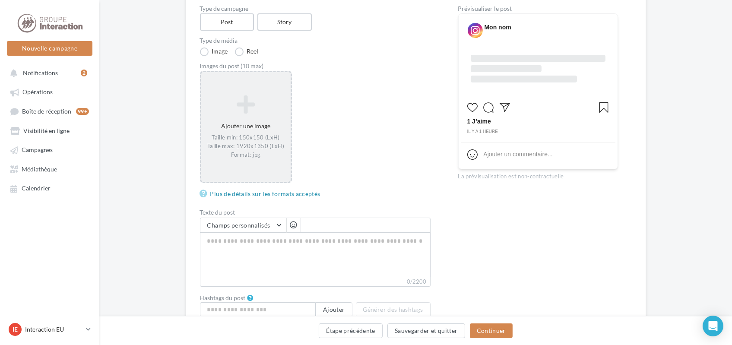
click at [243, 108] on icon at bounding box center [246, 104] width 82 height 21
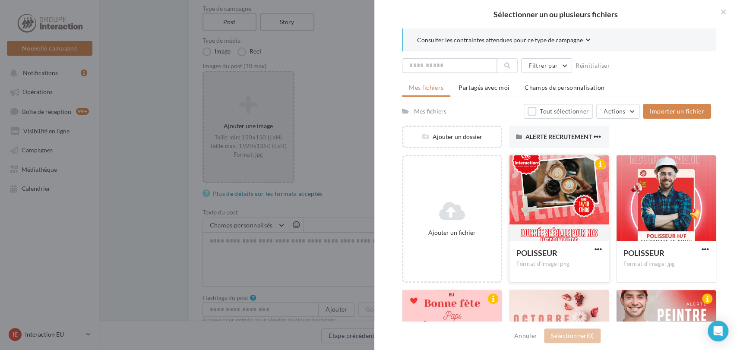
click at [551, 187] on div at bounding box center [559, 198] width 99 height 86
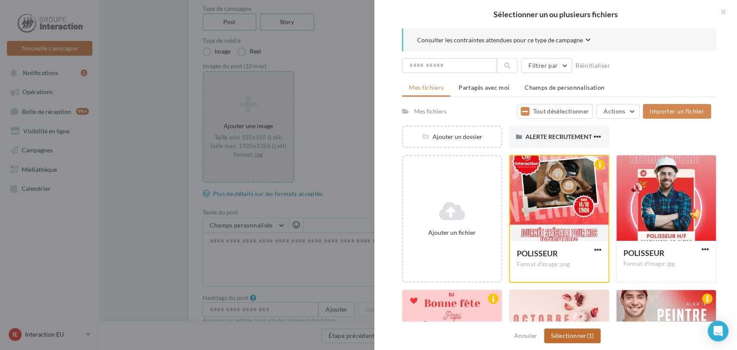
click at [577, 336] on button "Sélectionner (1)" at bounding box center [572, 336] width 57 height 15
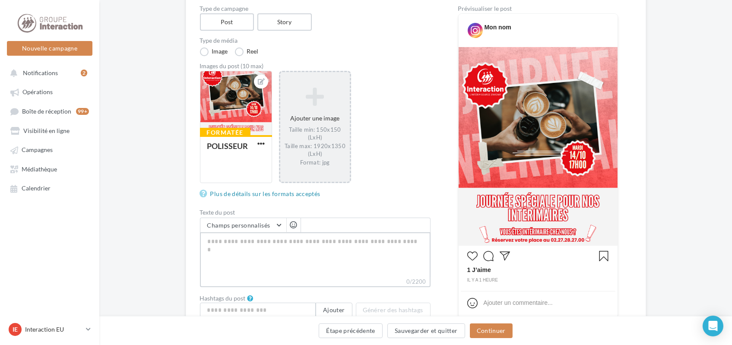
click at [323, 236] on textarea "0/2200" at bounding box center [315, 254] width 231 height 45
type textarea "*"
type textarea "**"
type textarea "***"
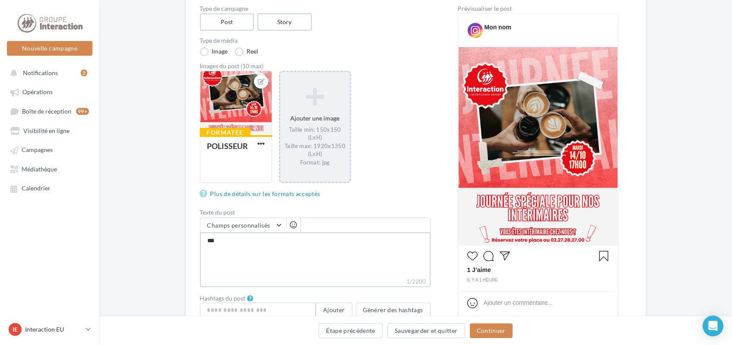
type textarea "****"
type textarea "*****"
type textarea "******"
type textarea "*******"
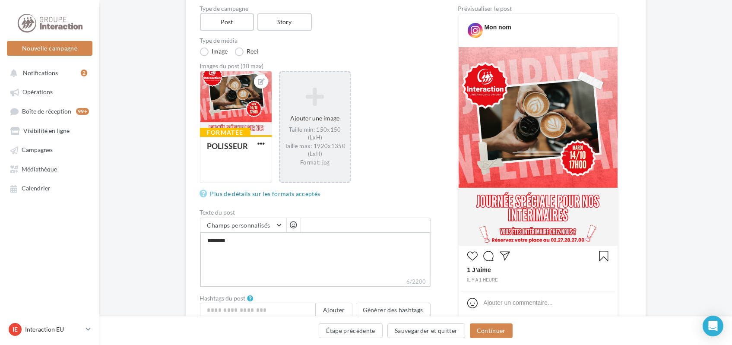
type textarea "*********"
type textarea "**********"
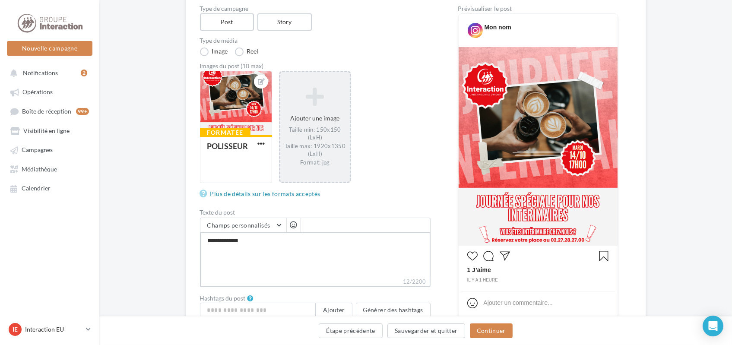
type textarea "**********"
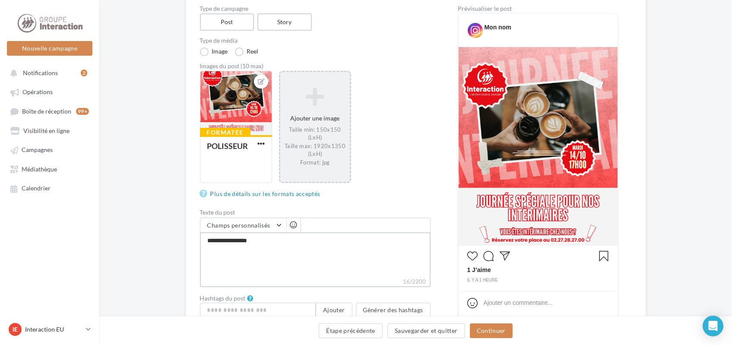
type textarea "**********"
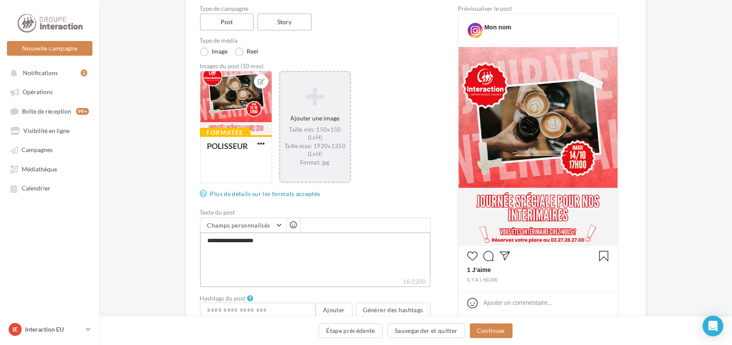
type textarea "**********"
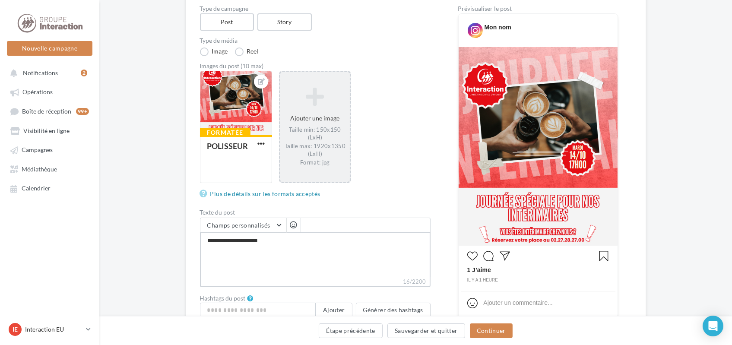
type textarea "**********"
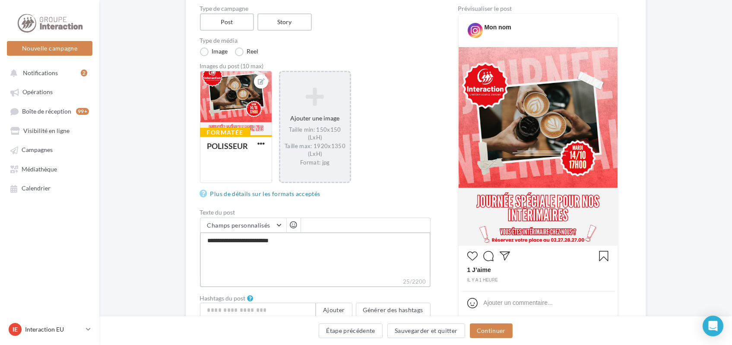
type textarea "**********"
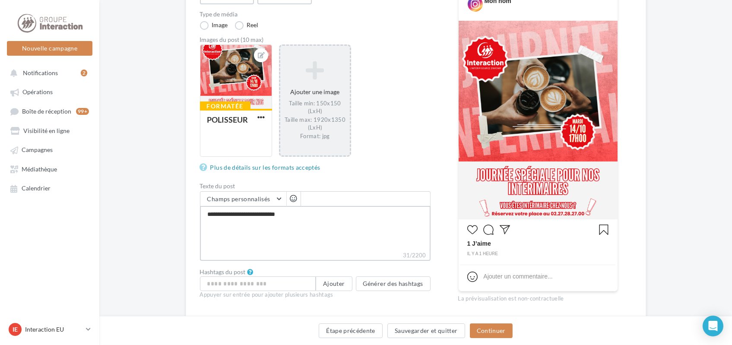
scroll to position [144, 0]
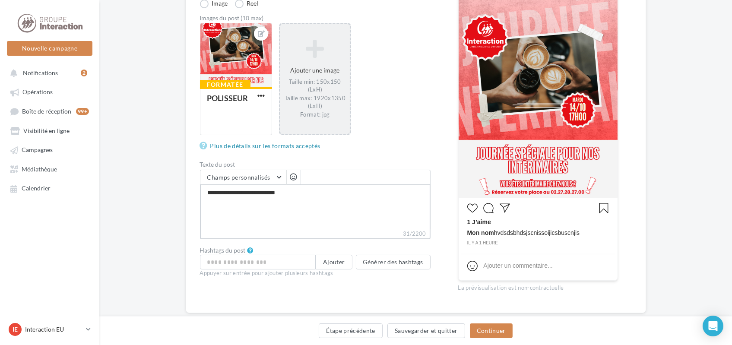
type textarea "**********"
click at [251, 263] on input "text" at bounding box center [258, 261] width 116 height 15
click at [491, 329] on button "Continuer" at bounding box center [491, 330] width 43 height 15
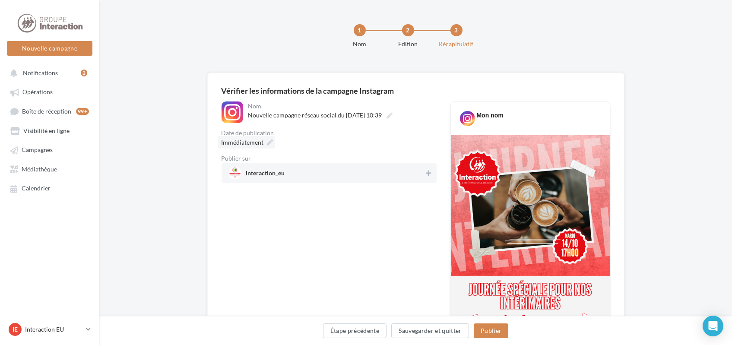
click at [245, 139] on span "Immédiatement" at bounding box center [243, 142] width 42 height 7
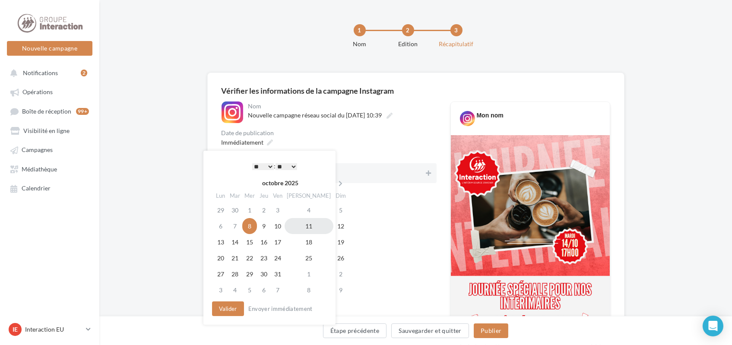
click at [300, 225] on td "11" at bounding box center [309, 226] width 49 height 16
click at [292, 166] on select "** ** ** ** ** **" at bounding box center [287, 166] width 22 height 7
click at [232, 311] on button "Valider" at bounding box center [228, 308] width 32 height 15
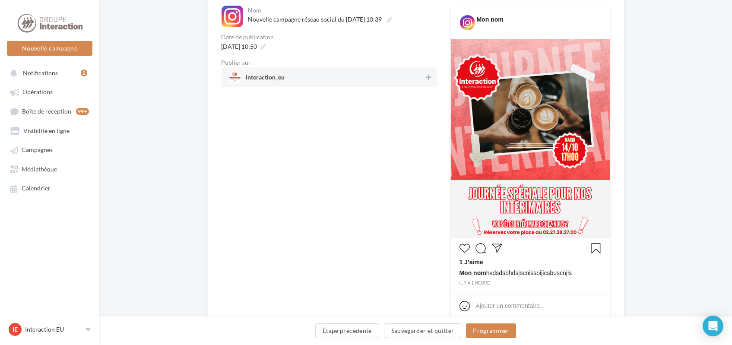
scroll to position [144, 0]
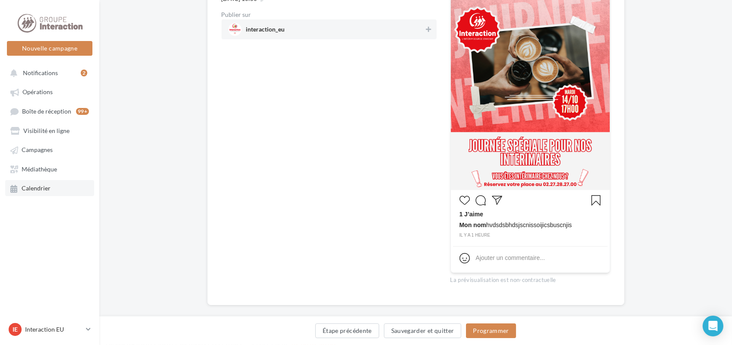
click at [29, 193] on link "Calendrier" at bounding box center [49, 188] width 89 height 16
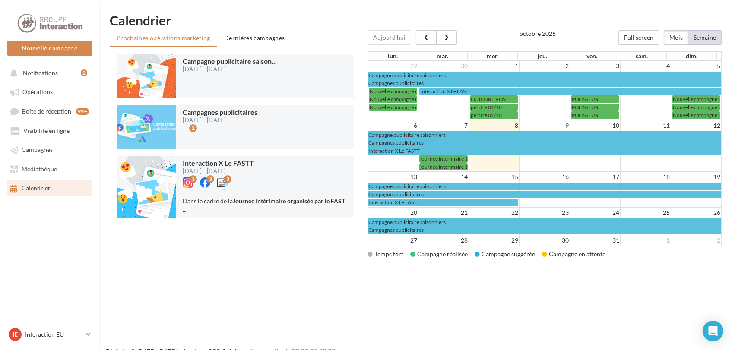
click at [709, 36] on button "Semaine" at bounding box center [705, 37] width 34 height 15
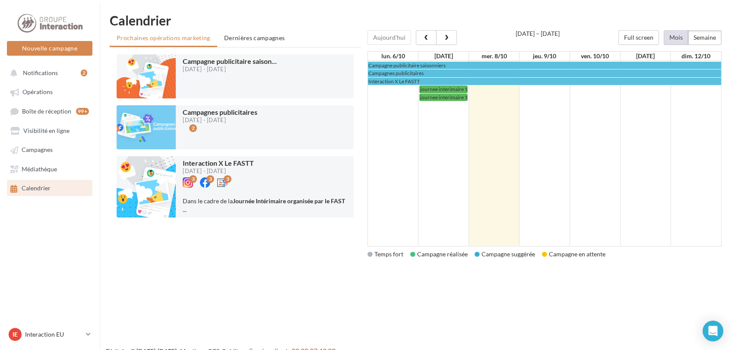
click at [678, 36] on button "Mois" at bounding box center [676, 37] width 25 height 15
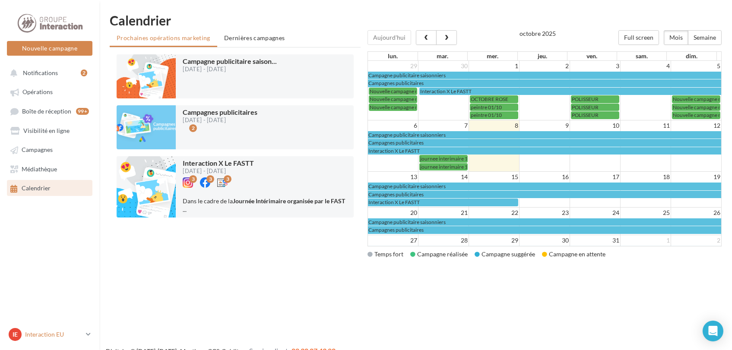
click at [87, 335] on icon at bounding box center [88, 334] width 5 height 7
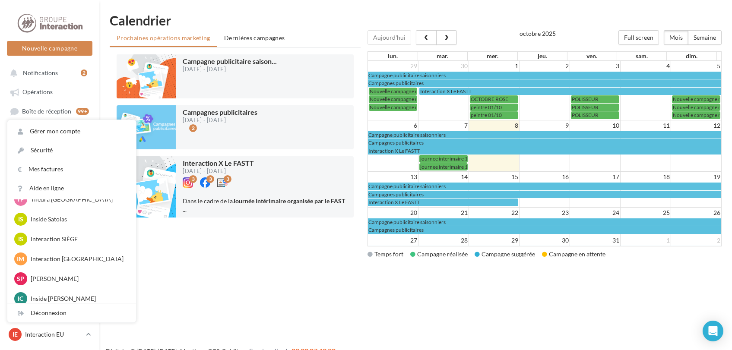
scroll to position [96, 0]
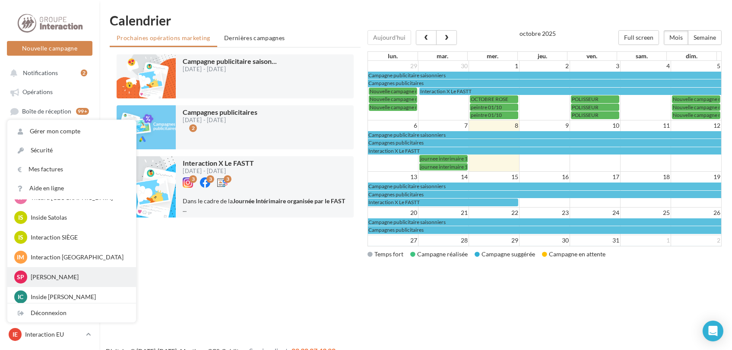
click at [84, 276] on p "[PERSON_NAME]" at bounding box center [78, 277] width 95 height 9
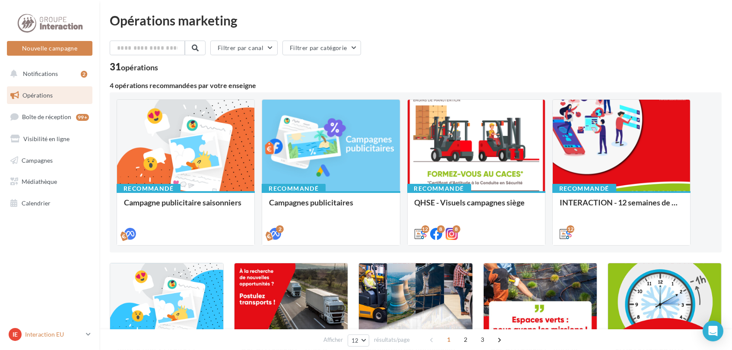
click at [73, 337] on p "Interaction EU" at bounding box center [53, 334] width 57 height 9
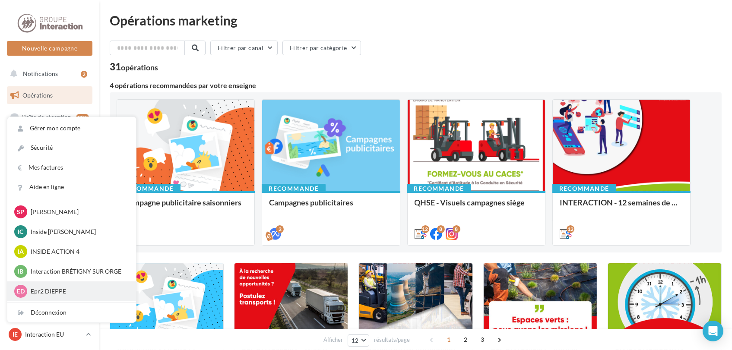
scroll to position [144, 0]
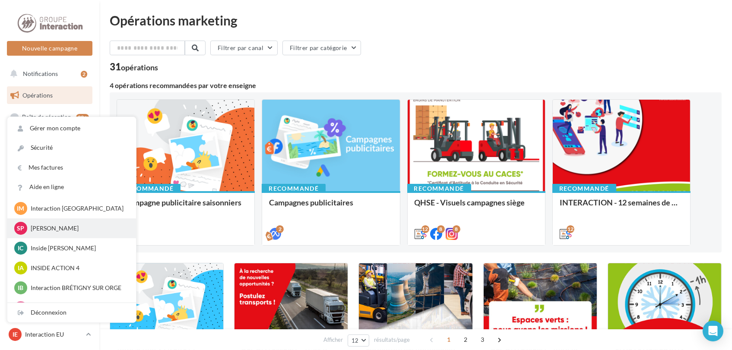
click at [66, 229] on p "Stéphane OGER" at bounding box center [78, 228] width 95 height 9
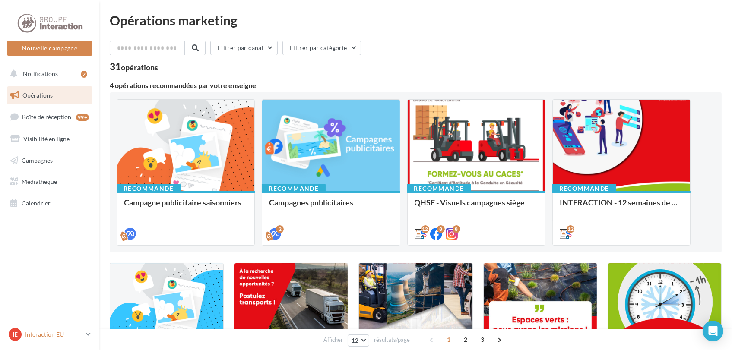
click at [86, 331] on icon at bounding box center [88, 334] width 5 height 7
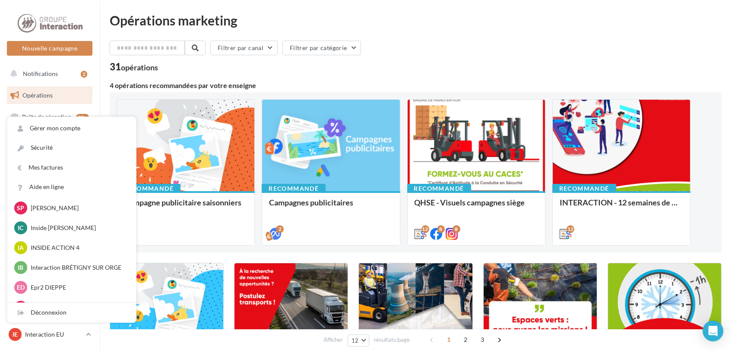
scroll to position [144, 0]
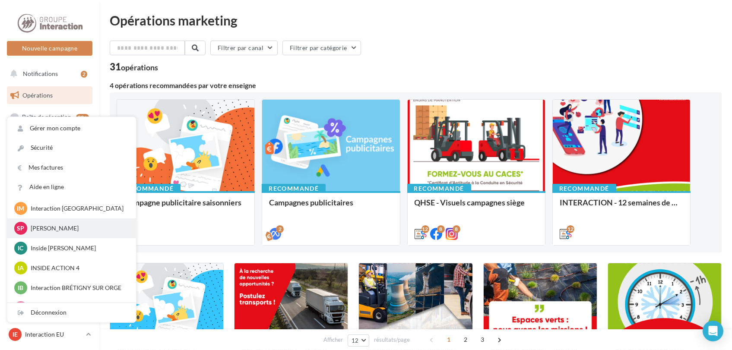
click at [37, 226] on p "[PERSON_NAME]" at bounding box center [78, 228] width 95 height 9
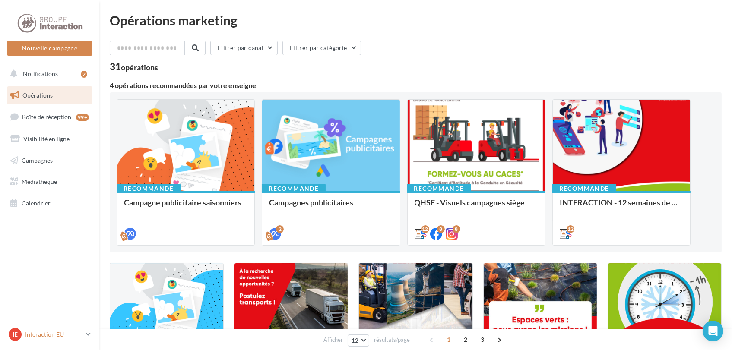
click at [90, 333] on icon at bounding box center [88, 334] width 5 height 7
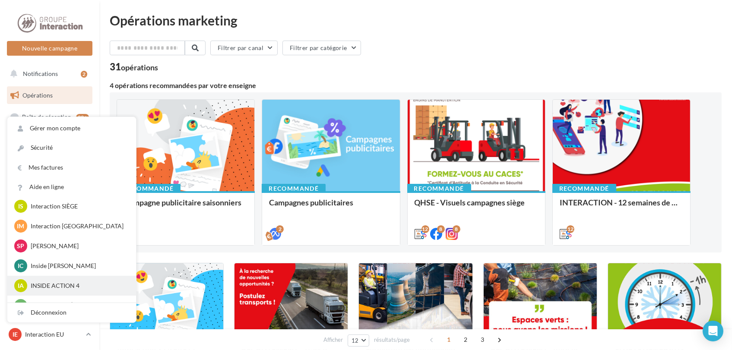
scroll to position [110, 0]
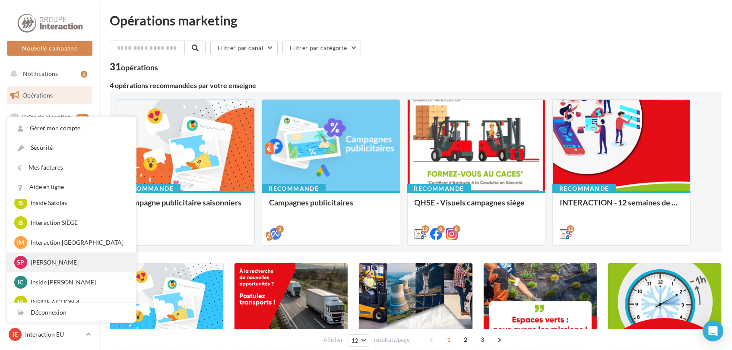
click at [20, 260] on span "Sp" at bounding box center [20, 262] width 7 height 9
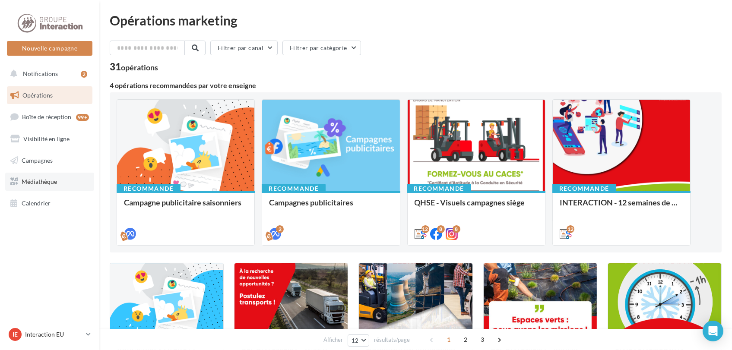
click at [37, 184] on span "Médiathèque" at bounding box center [39, 181] width 35 height 7
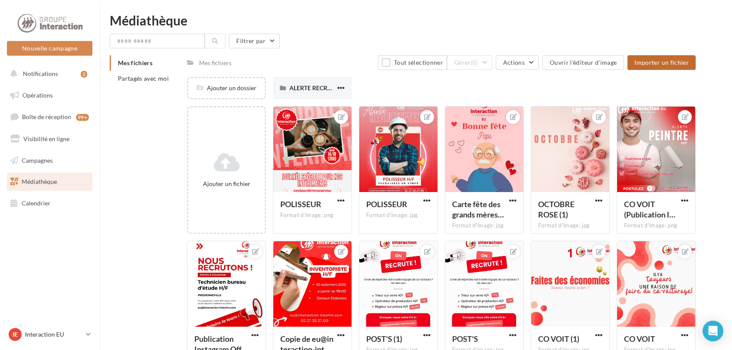
click at [651, 62] on span "Importer un fichier" at bounding box center [661, 62] width 54 height 7
click at [45, 49] on button "Nouvelle campagne" at bounding box center [50, 48] width 86 height 15
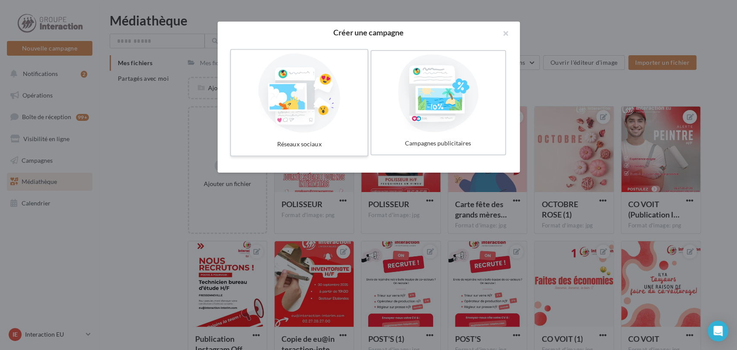
click at [247, 101] on div at bounding box center [300, 93] width 130 height 79
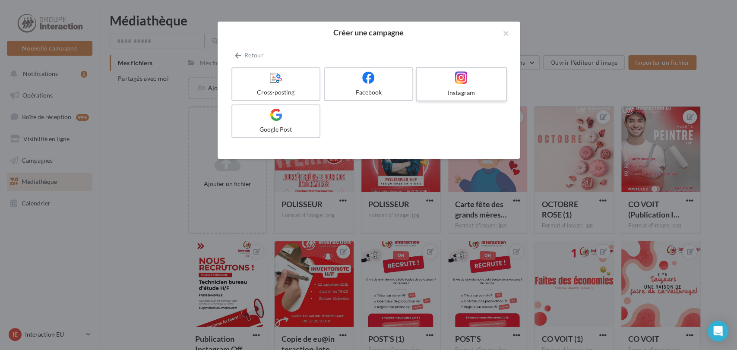
click at [444, 82] on div at bounding box center [461, 77] width 82 height 13
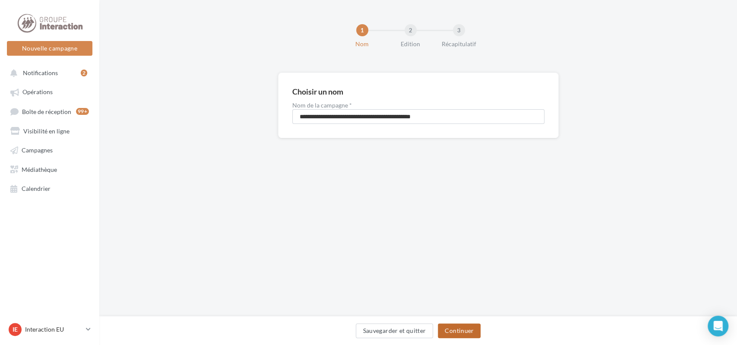
click at [463, 332] on button "Continuer" at bounding box center [459, 330] width 43 height 15
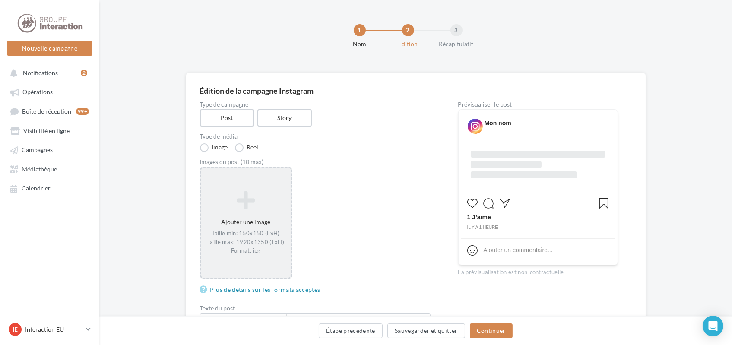
click at [241, 212] on div "Ajouter une image Taille min: 150x150 (LxH) Taille max: 1920x1350 (LxH) Format:…" at bounding box center [245, 223] width 89 height 73
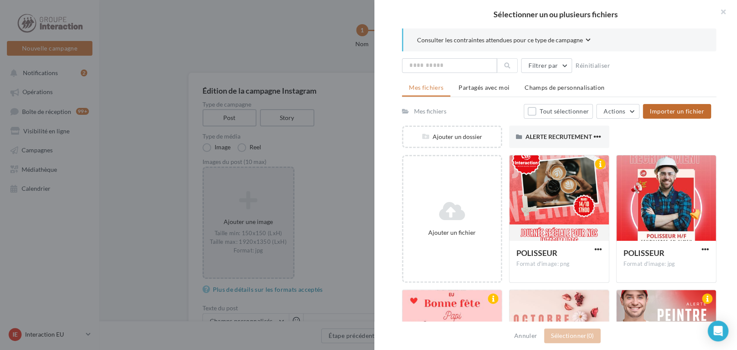
click at [657, 110] on span "Importer un fichier" at bounding box center [677, 111] width 54 height 7
click at [231, 36] on div at bounding box center [368, 175] width 737 height 350
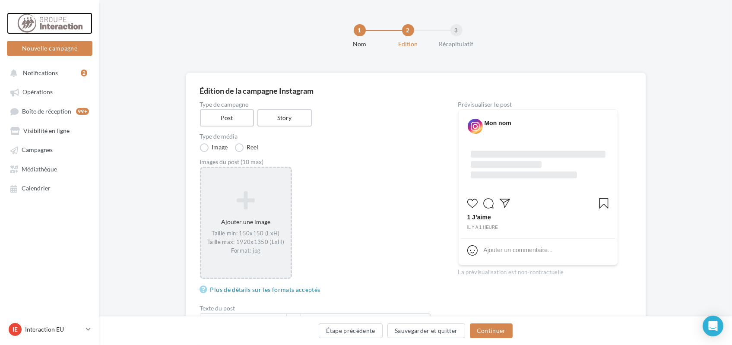
click at [39, 22] on div at bounding box center [49, 24] width 69 height 22
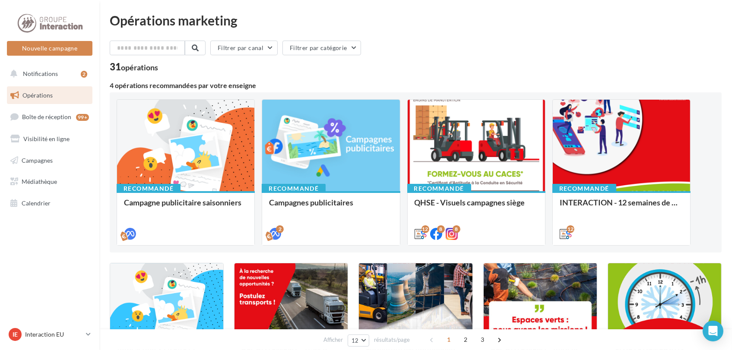
click at [433, 22] on div "Opérations marketing" at bounding box center [416, 20] width 612 height 13
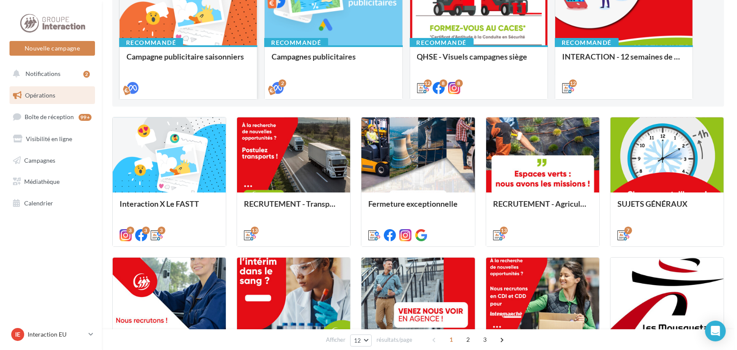
scroll to position [192, 0]
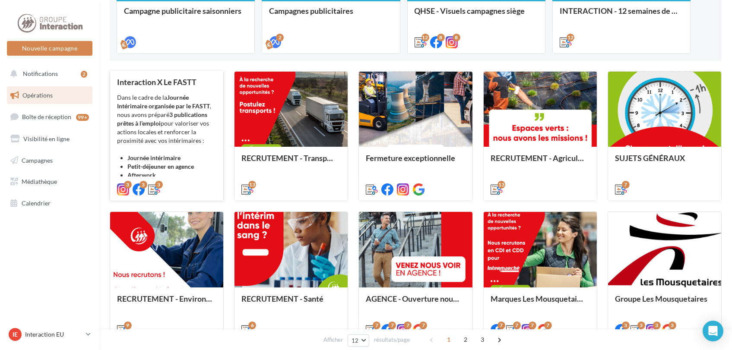
drag, startPoint x: 156, startPoint y: 113, endPoint x: 139, endPoint y: 129, distance: 23.2
click at [139, 129] on div "Dans le cadre de la Journée Intérimaire organisée par le FASTT , nous avons pré…" at bounding box center [166, 136] width 99 height 86
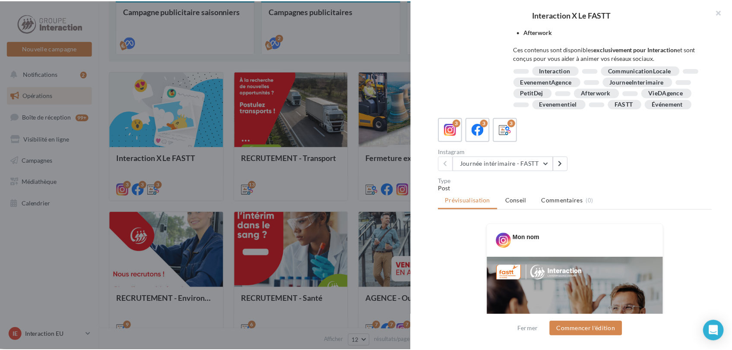
scroll to position [96, 0]
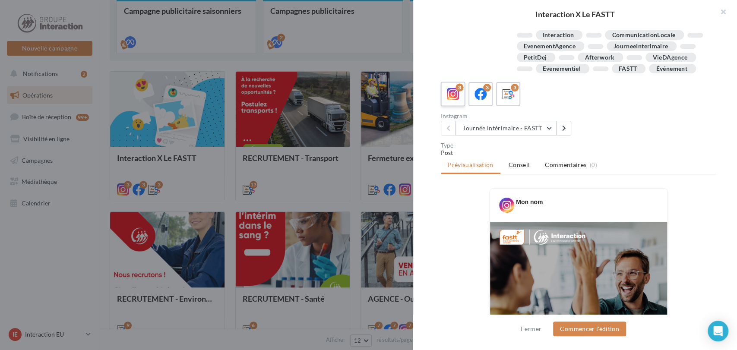
click at [452, 101] on icon at bounding box center [453, 94] width 13 height 13
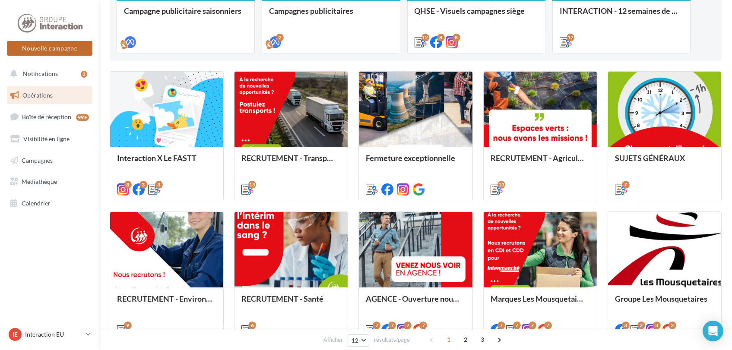
click at [44, 49] on button "Nouvelle campagne" at bounding box center [50, 48] width 86 height 15
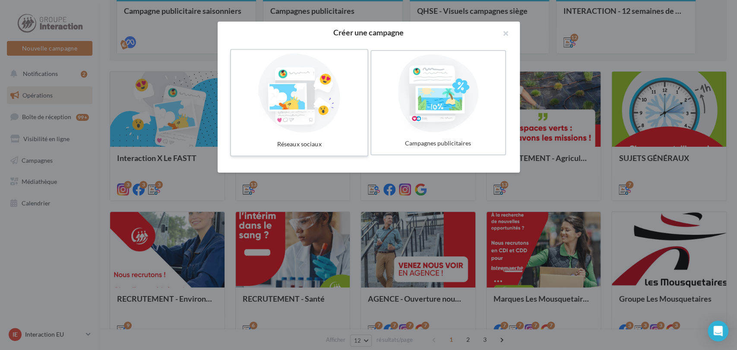
click at [304, 89] on div at bounding box center [300, 93] width 130 height 79
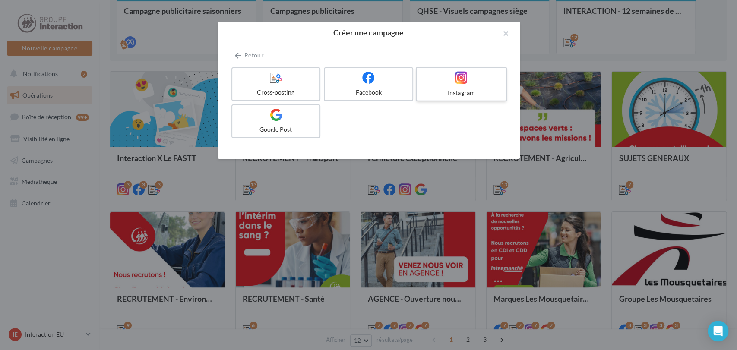
click at [460, 78] on icon at bounding box center [461, 77] width 13 height 13
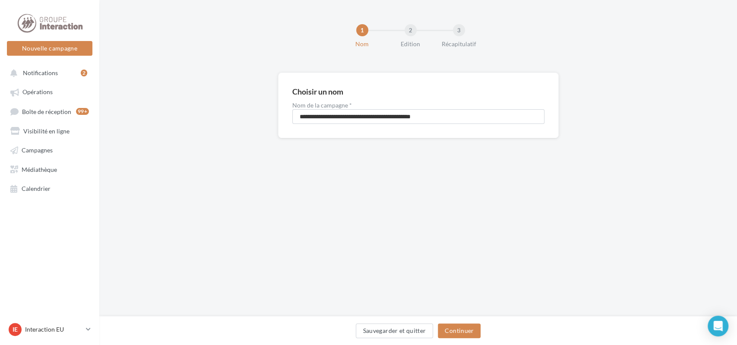
drag, startPoint x: 36, startPoint y: 51, endPoint x: 177, endPoint y: 39, distance: 140.9
click at [177, 39] on div "1 Nom 2 Edition 3 Récapitulatif" at bounding box center [432, 40] width 638 height 52
click at [451, 330] on button "Continuer" at bounding box center [459, 330] width 43 height 15
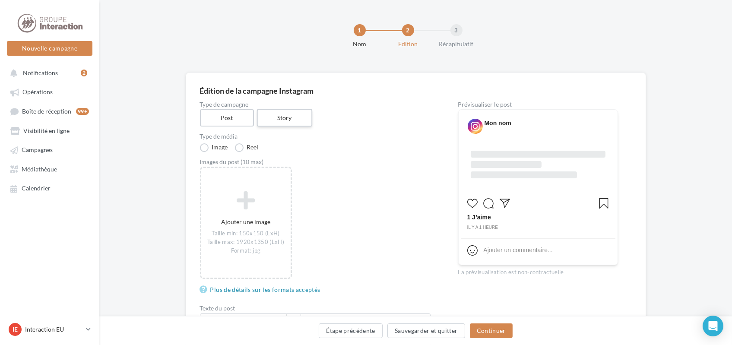
drag, startPoint x: 301, startPoint y: 120, endPoint x: 279, endPoint y: 122, distance: 22.1
click at [280, 125] on label "Story" at bounding box center [284, 118] width 55 height 18
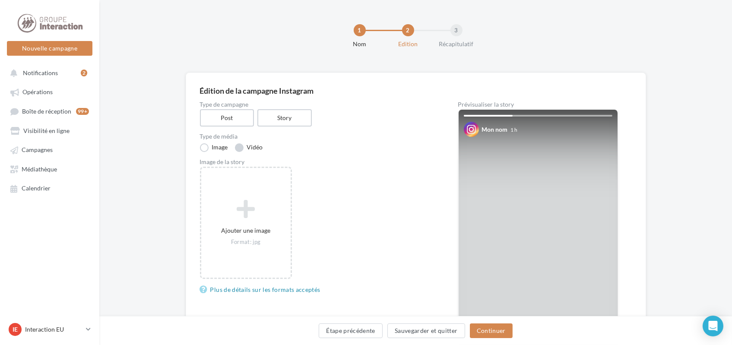
click at [248, 150] on label "Vidéo" at bounding box center [249, 147] width 28 height 9
